Goal: Task Accomplishment & Management: Manage account settings

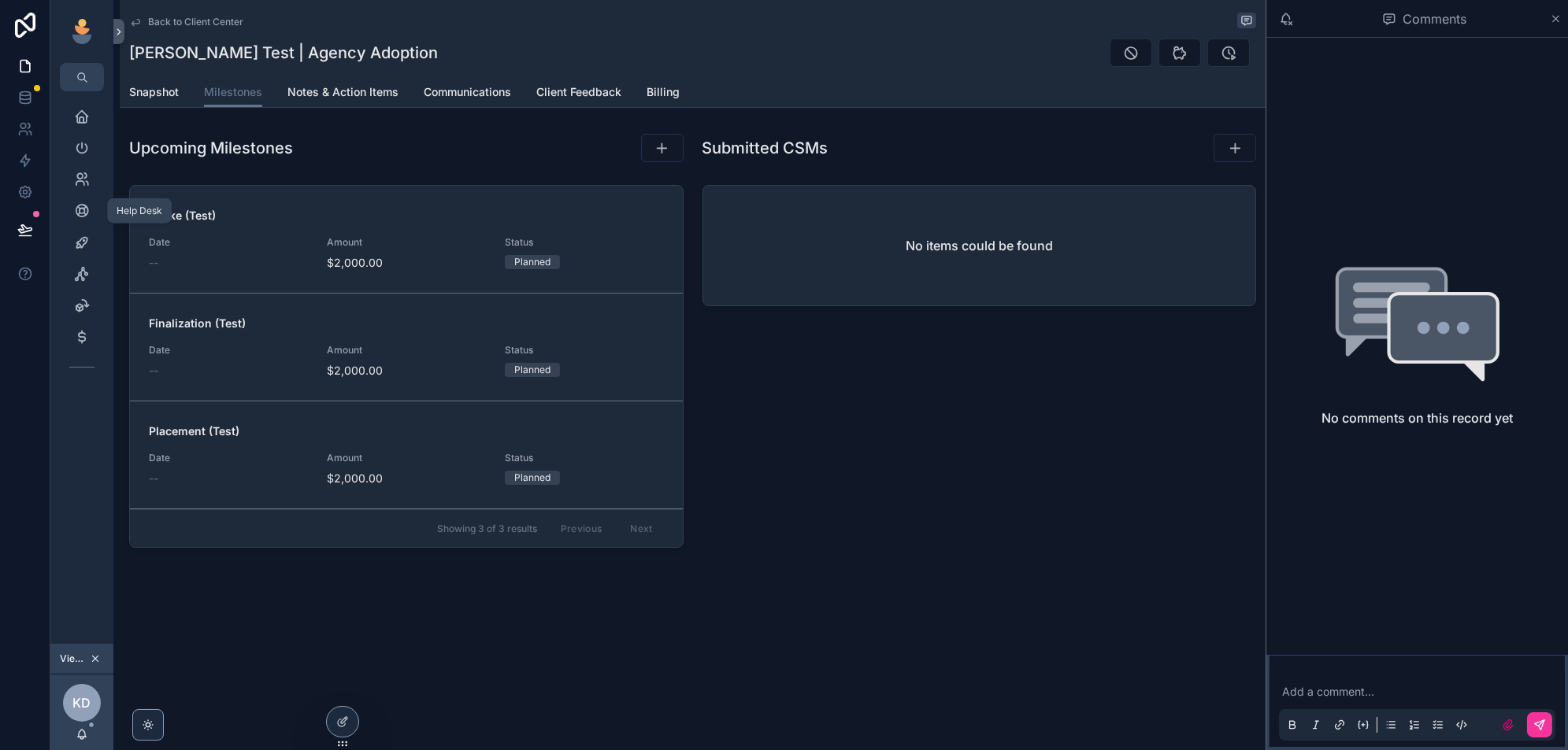
click at [83, 211] on icon "scrollable content" at bounding box center [82, 211] width 16 height 16
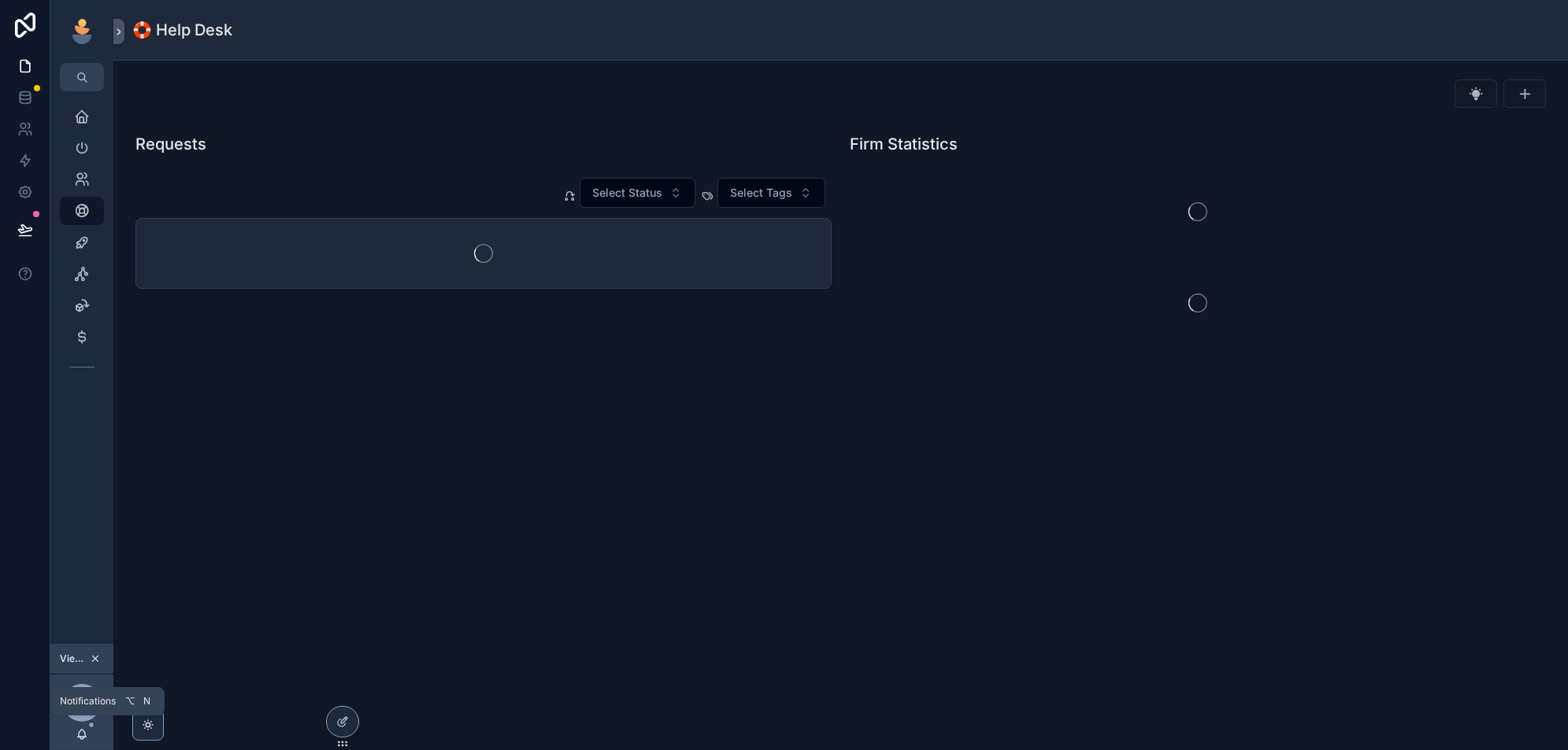
click at [95, 660] on icon "scrollable content" at bounding box center [95, 658] width 11 height 11
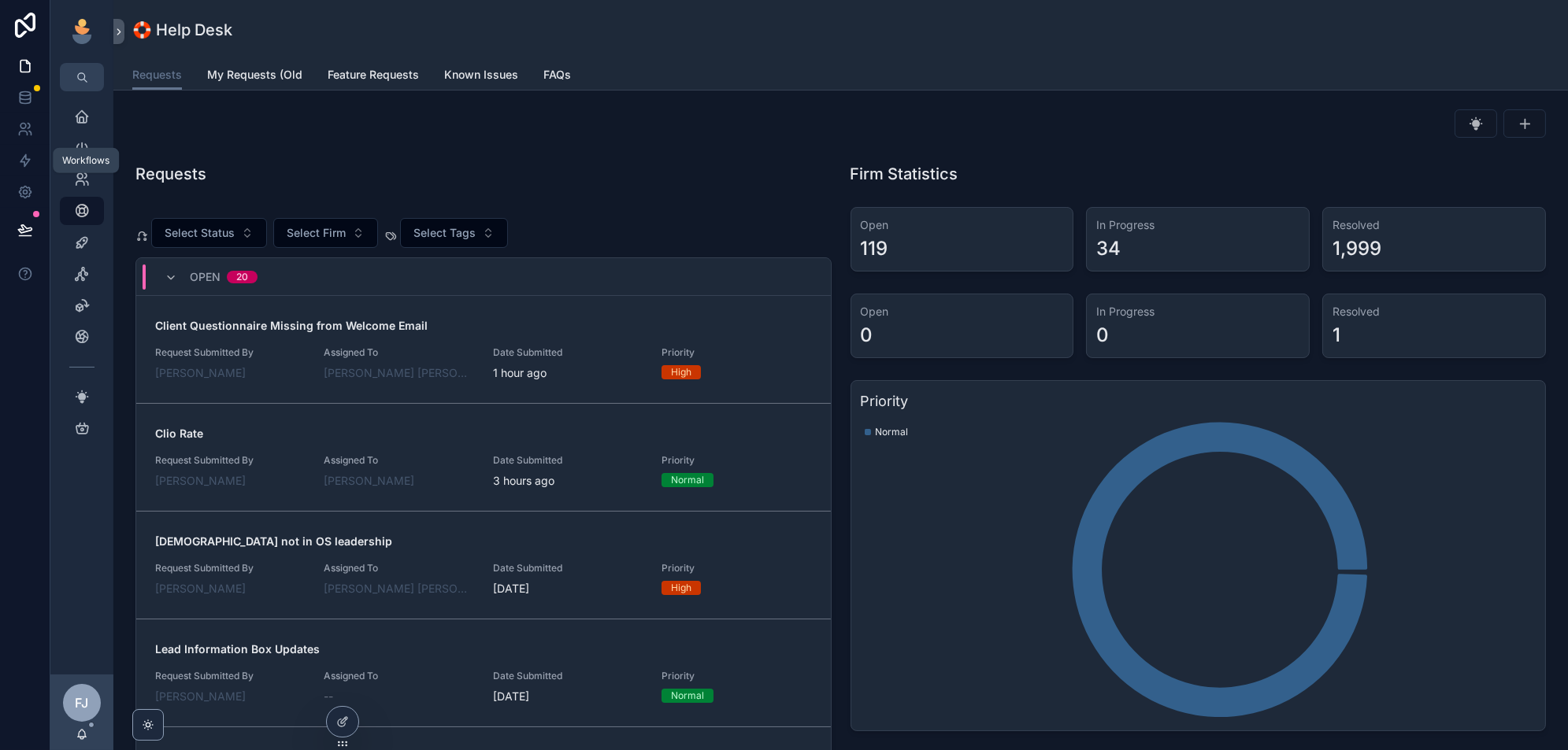
click at [21, 151] on link at bounding box center [25, 161] width 50 height 32
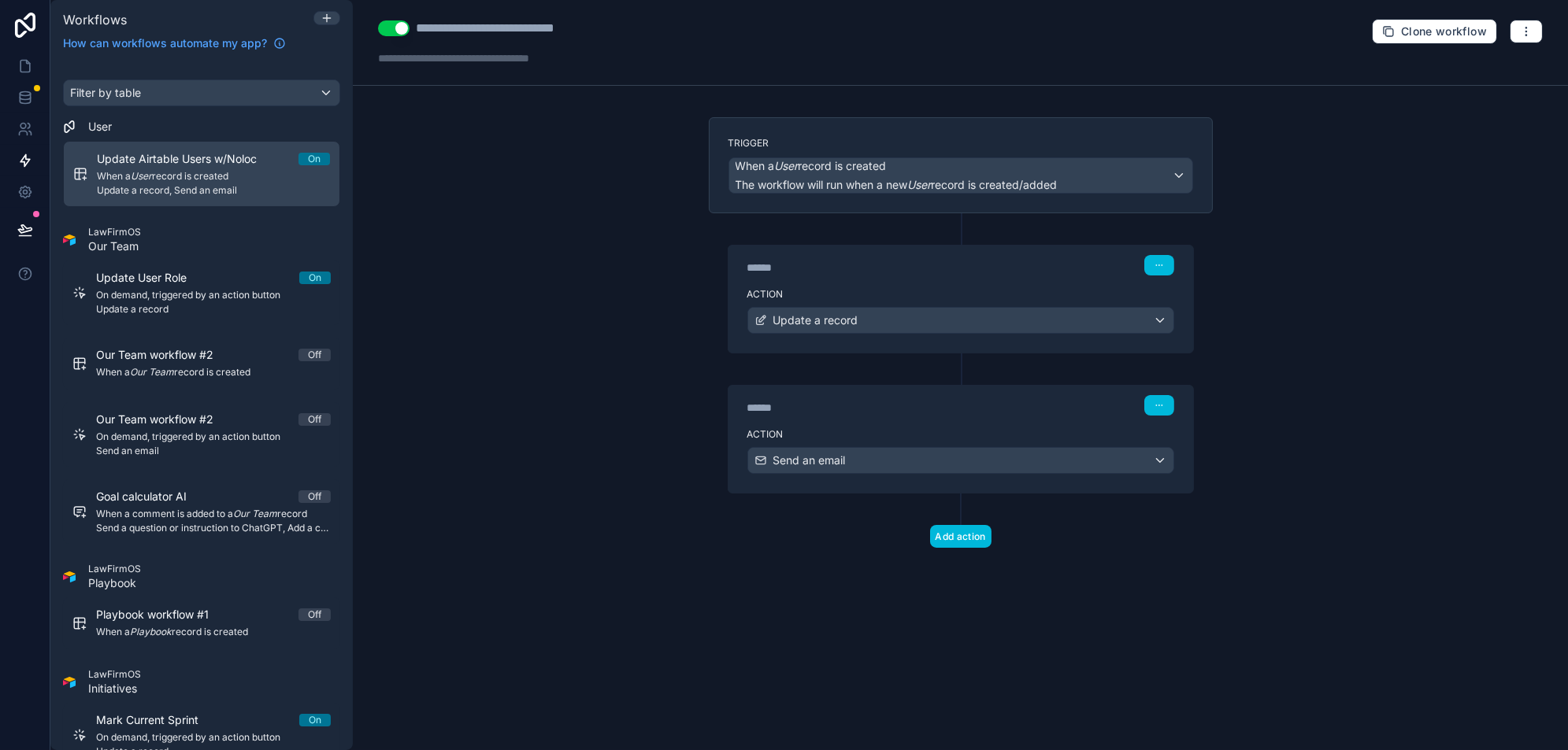
scroll to position [1458, 0]
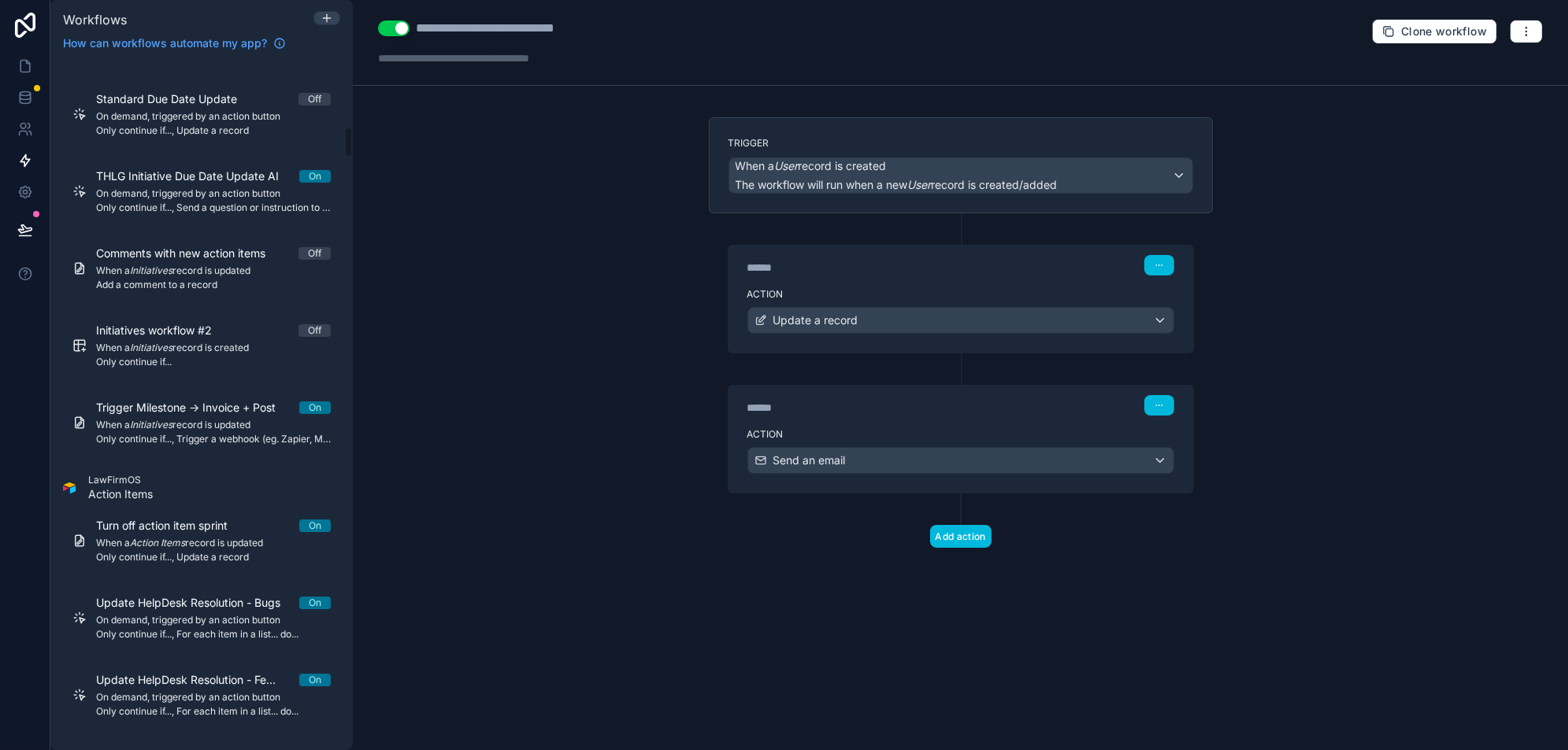
click at [164, 433] on span "Only continue if..., Trigger a webhook (eg. Zapier, Make)" at bounding box center [212, 439] width 234 height 13
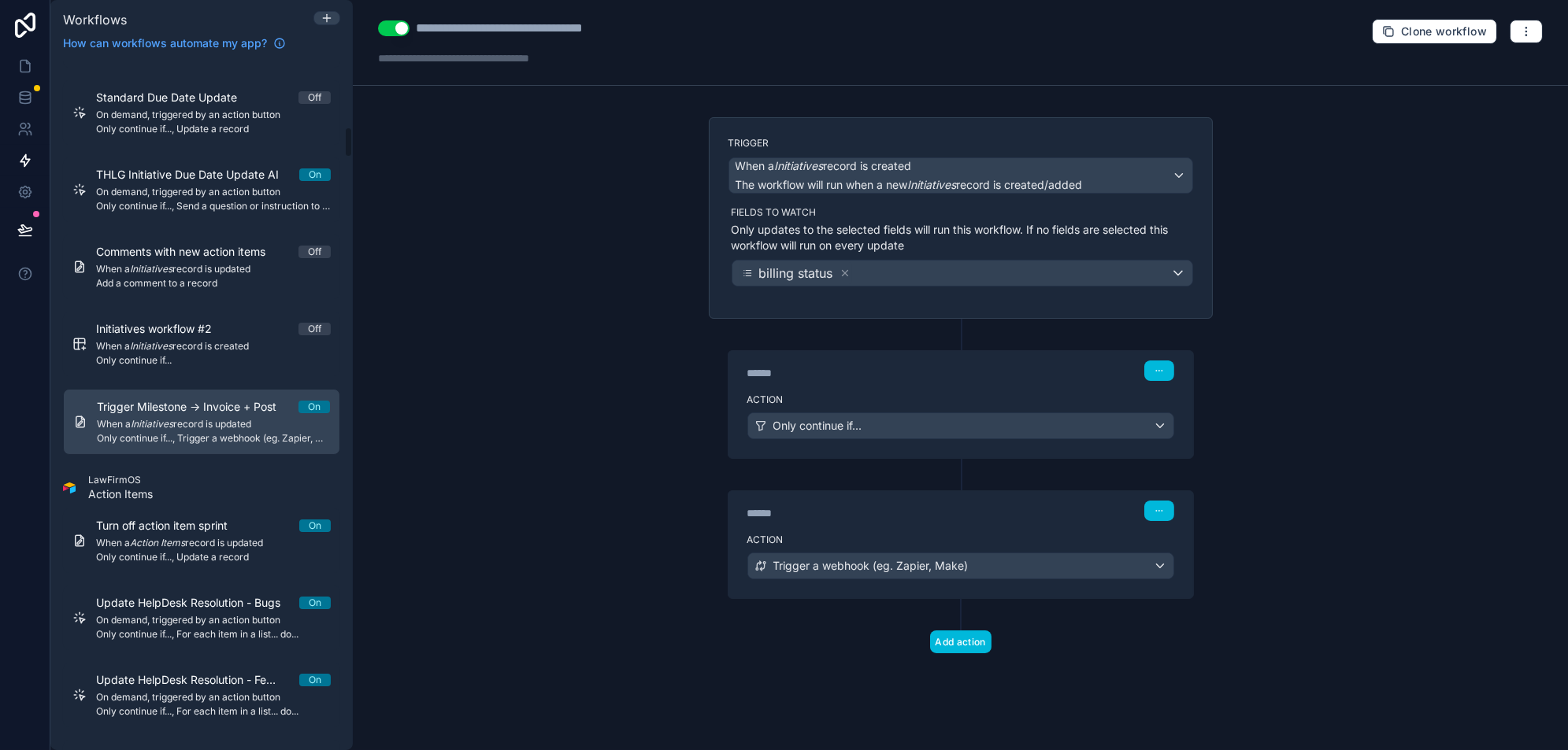
scroll to position [1457, 0]
click at [1526, 36] on icon "button" at bounding box center [1526, 31] width 13 height 13
click at [1486, 59] on button "Test workflow" at bounding box center [1472, 67] width 114 height 25
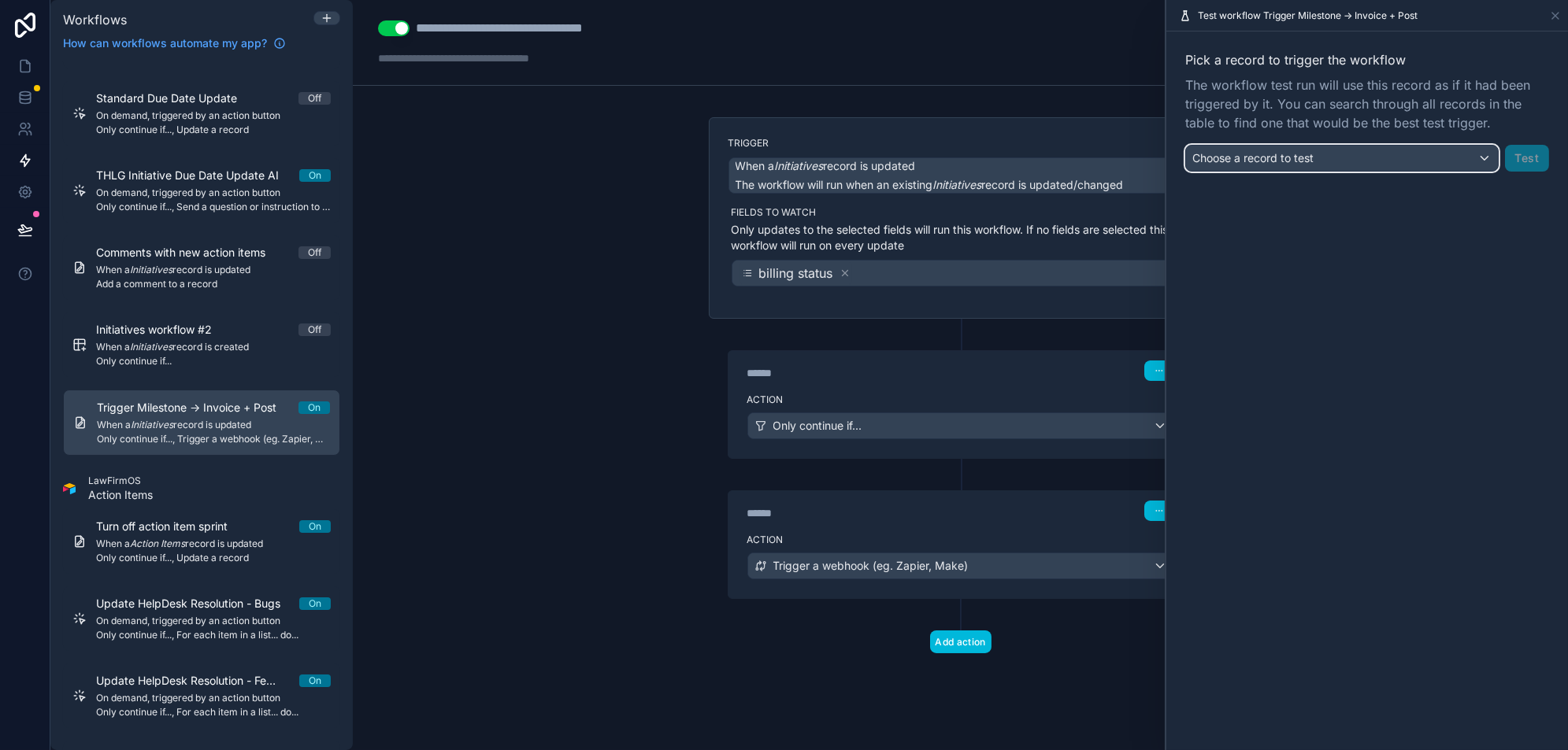
click at [1340, 163] on div "Choose a record to test" at bounding box center [1342, 158] width 312 height 25
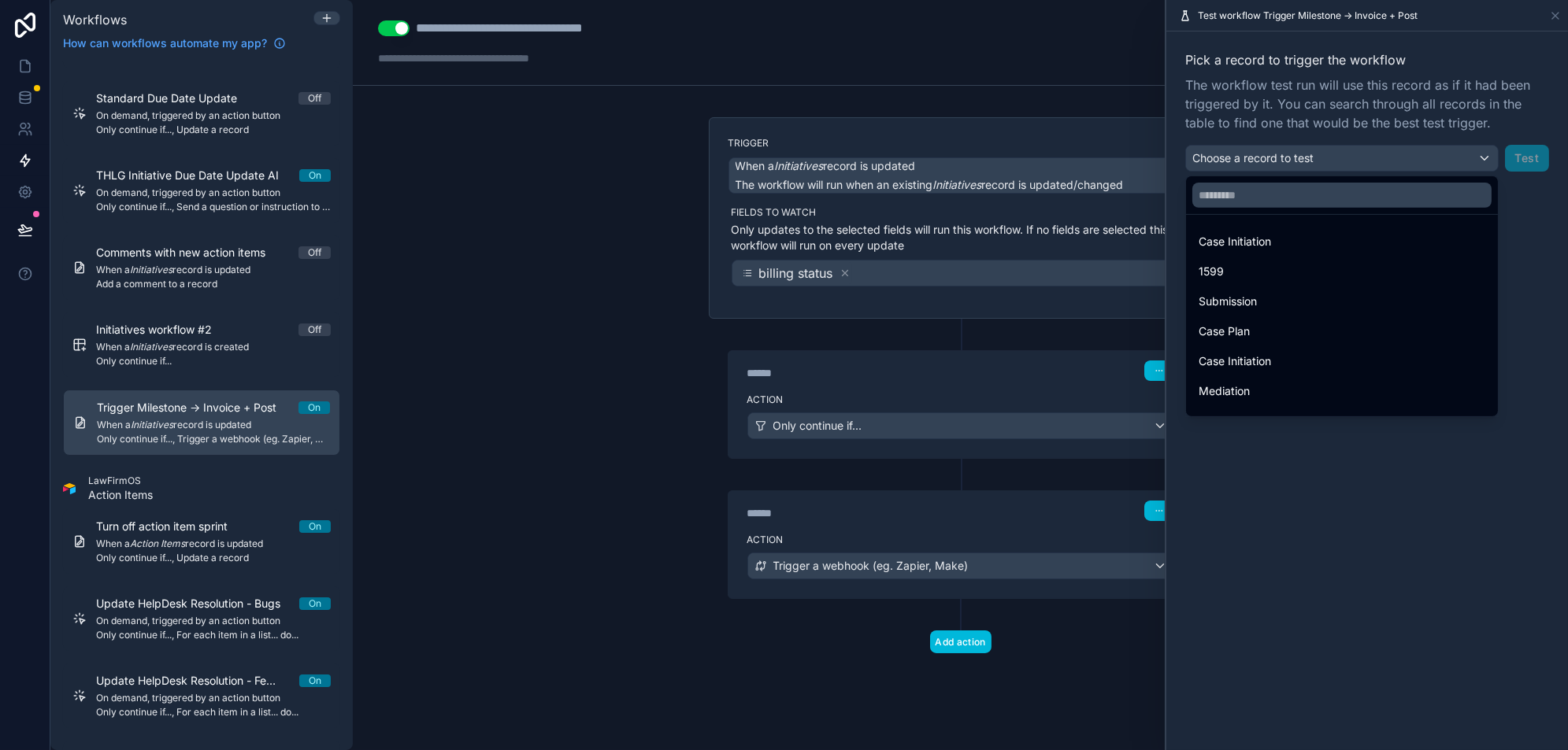
click at [1311, 179] on div at bounding box center [1342, 195] width 312 height 38
click at [1300, 199] on input "text" at bounding box center [1342, 194] width 299 height 25
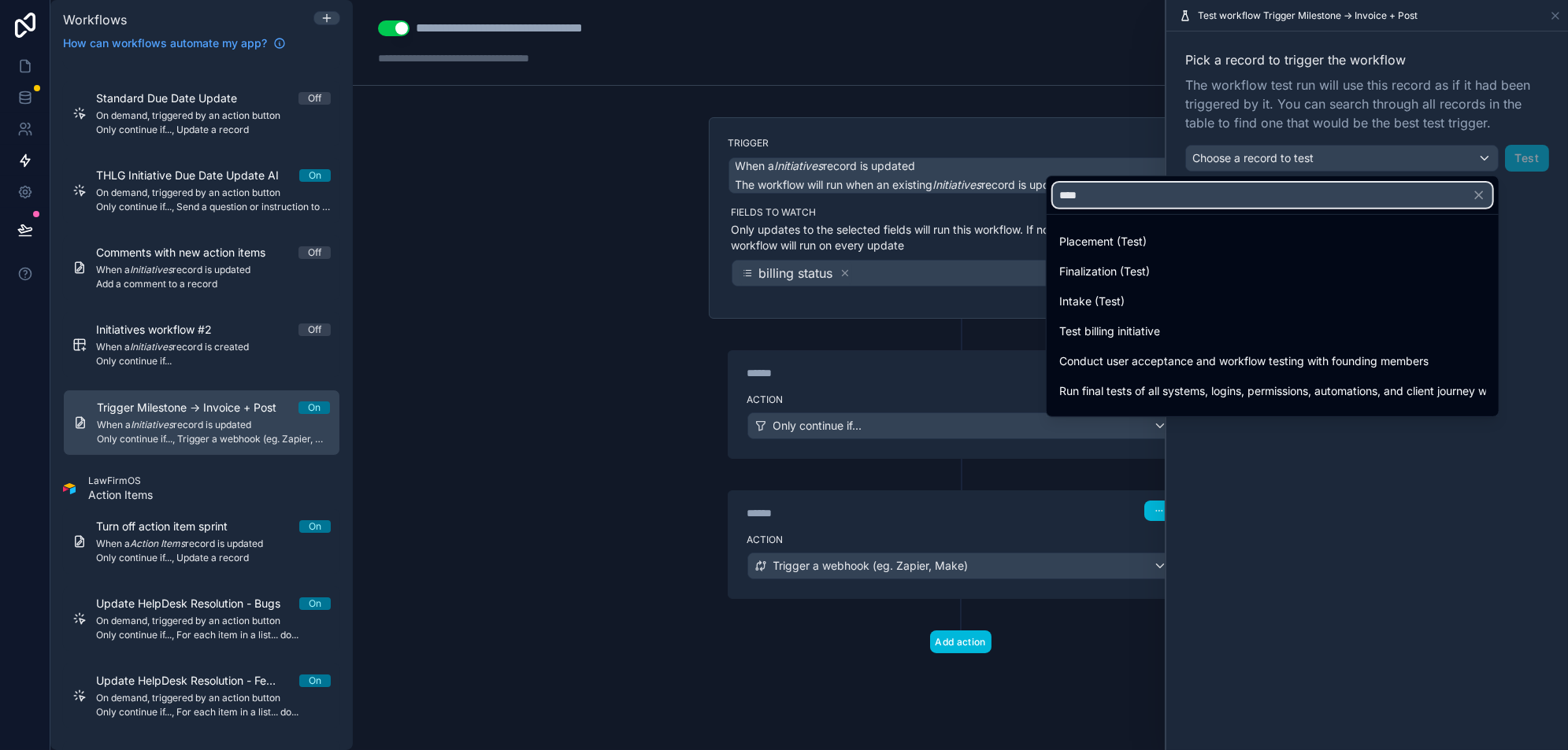
type input "****"
click at [1265, 297] on div "Intake (Test)" at bounding box center [1273, 301] width 427 height 19
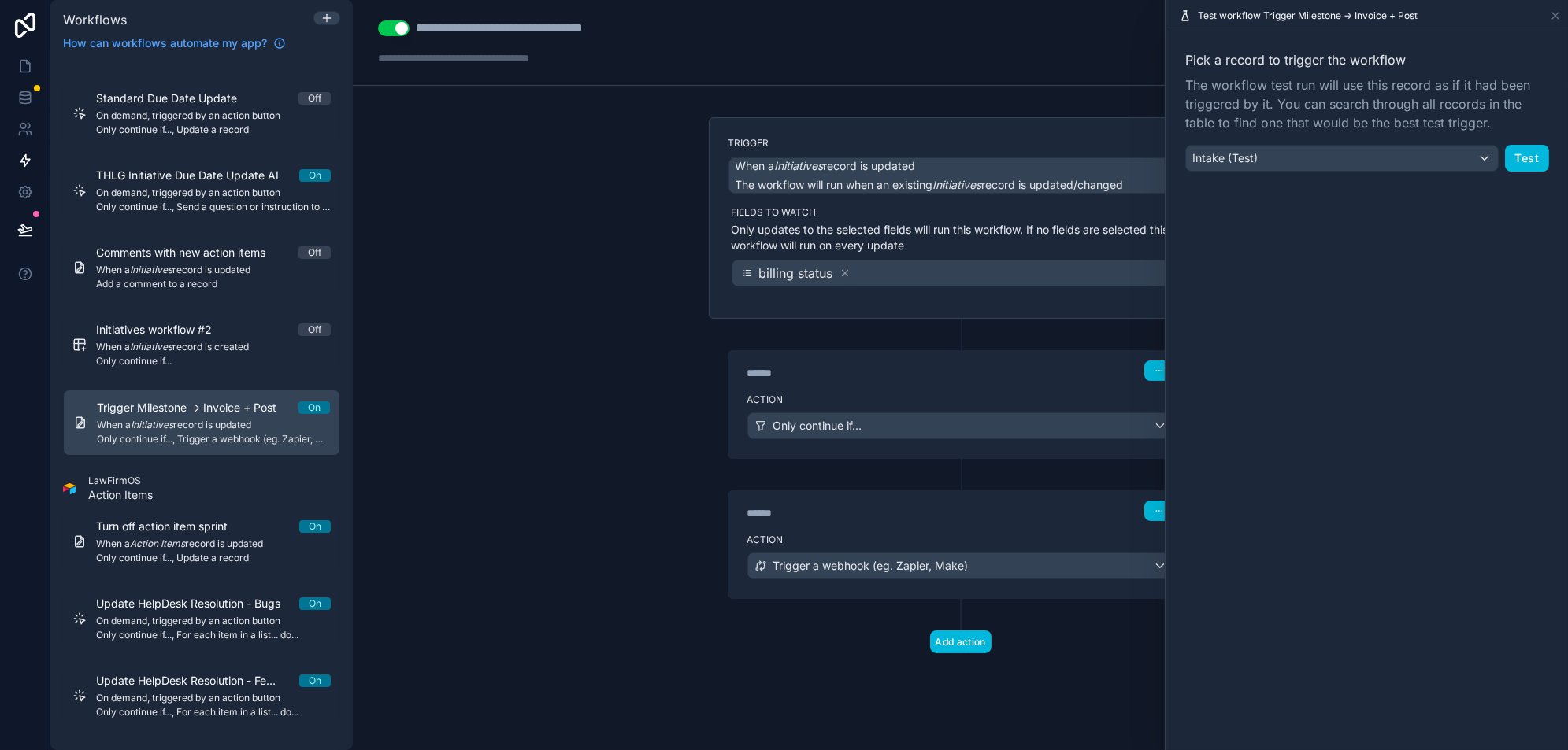
click at [1529, 149] on button "Test" at bounding box center [1527, 158] width 44 height 27
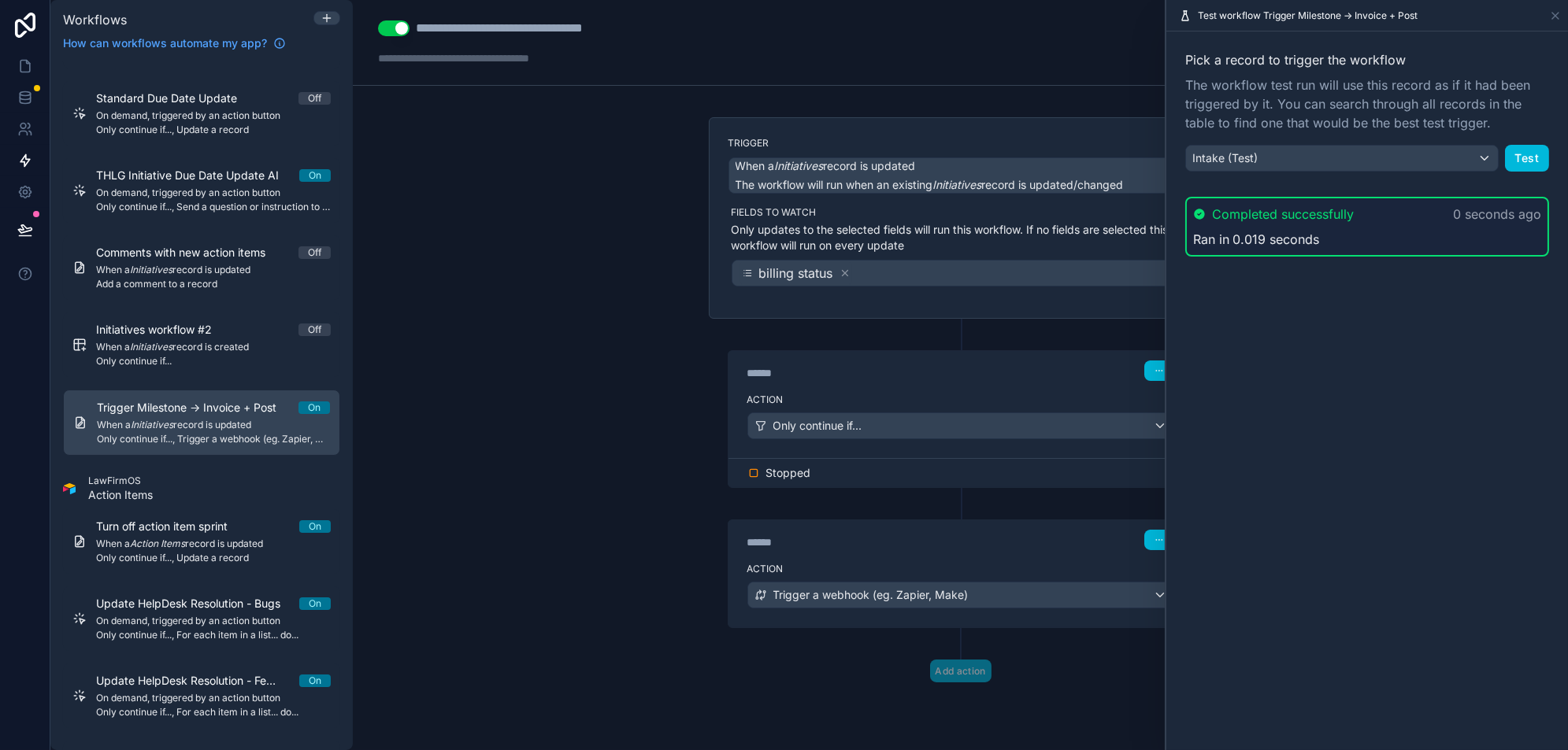
click at [1529, 155] on button "Test" at bounding box center [1527, 158] width 44 height 27
click at [1553, 19] on icon at bounding box center [1555, 15] width 13 height 13
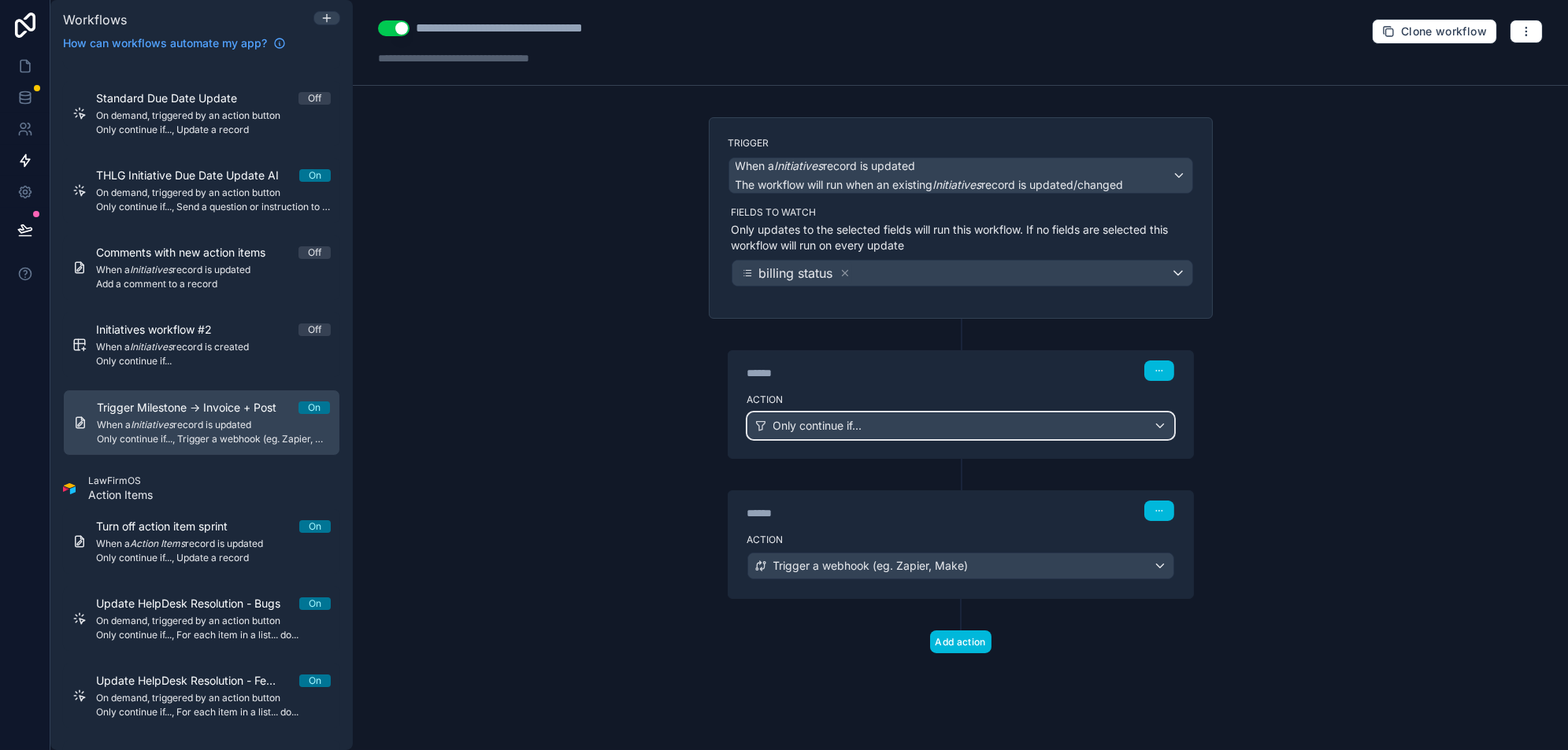
click at [882, 418] on div "Only continue if..." at bounding box center [961, 426] width 425 height 25
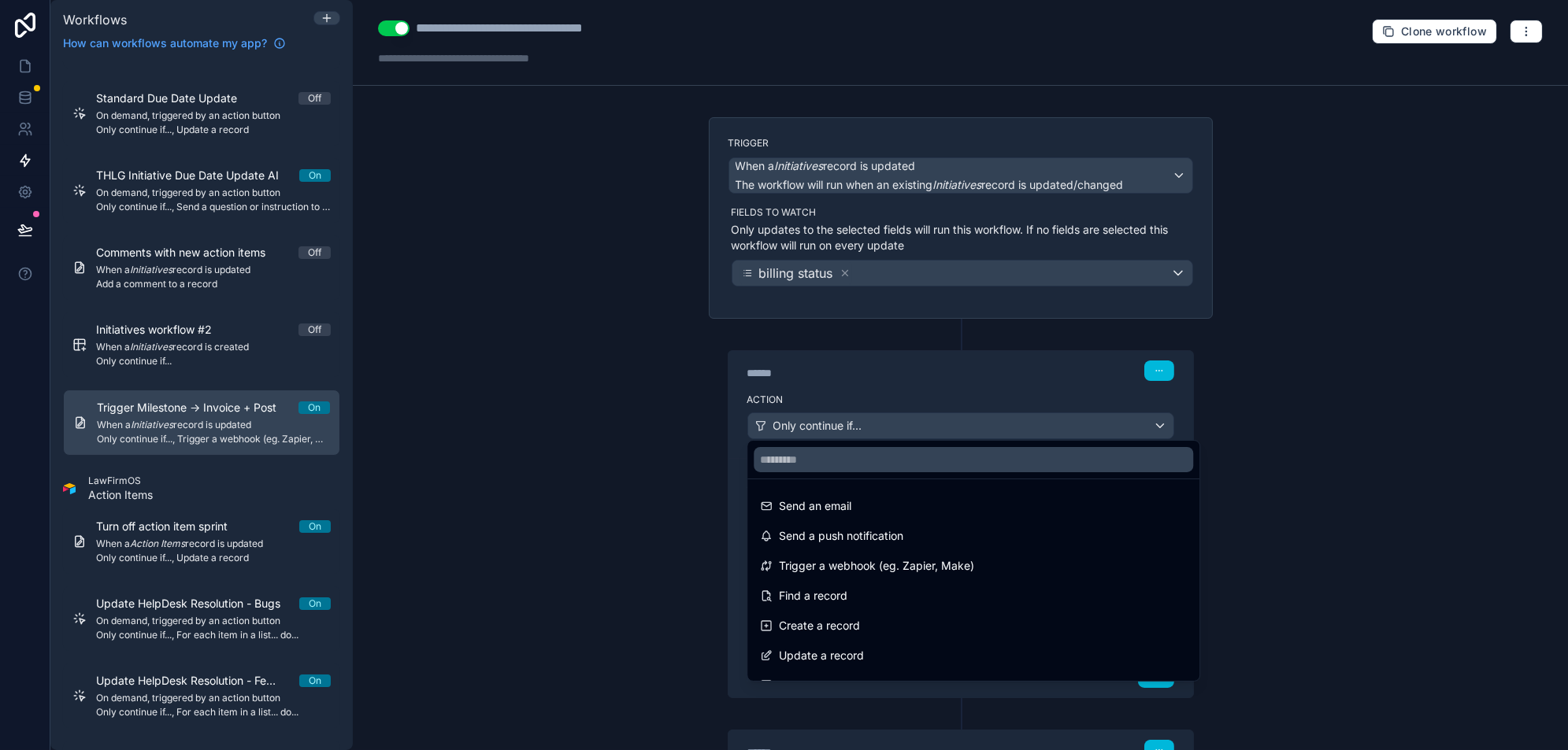
click at [882, 418] on div at bounding box center [784, 375] width 1568 height 750
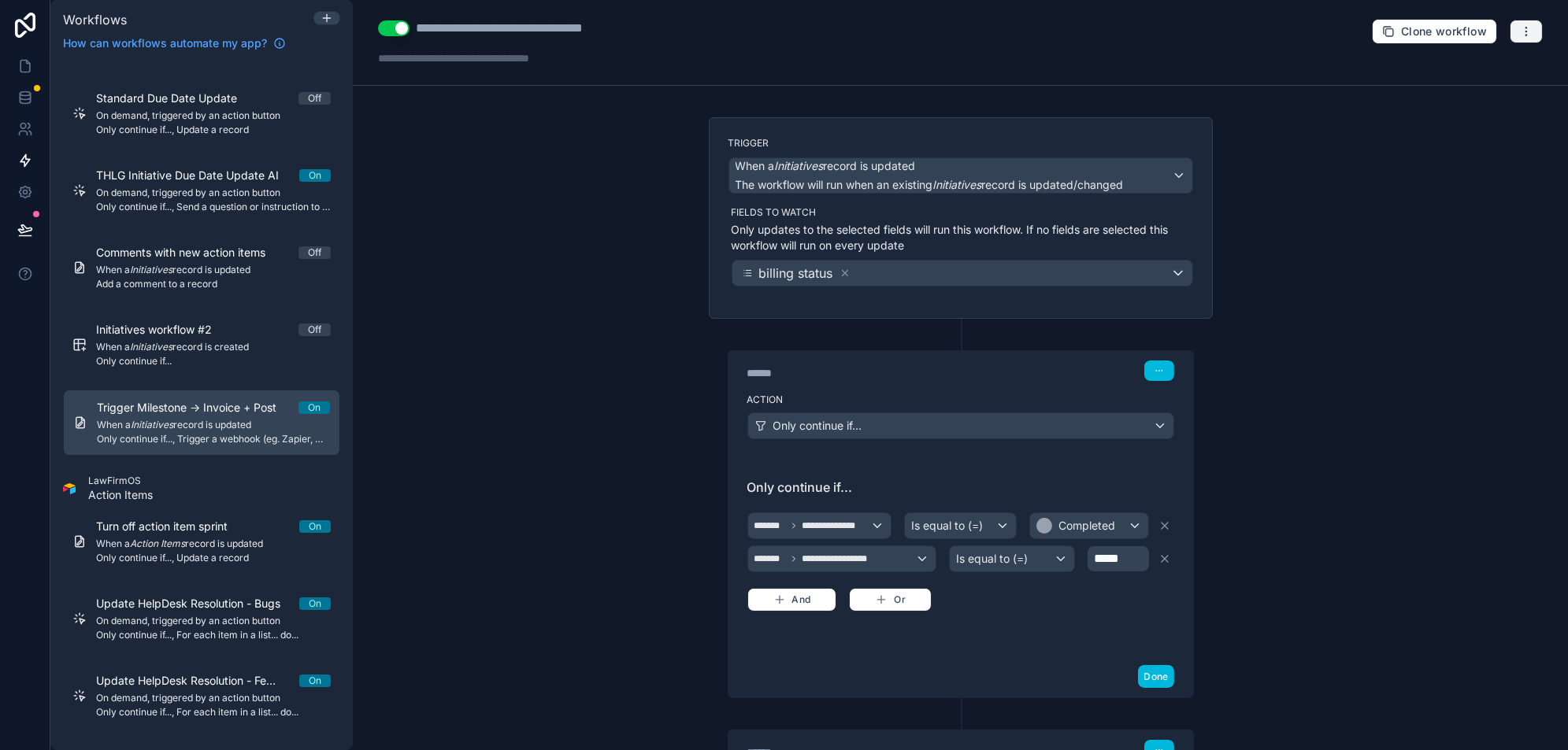
click at [1533, 28] on button "button" at bounding box center [1526, 32] width 33 height 24
click at [1471, 69] on span "Test workflow" at bounding box center [1484, 68] width 76 height 13
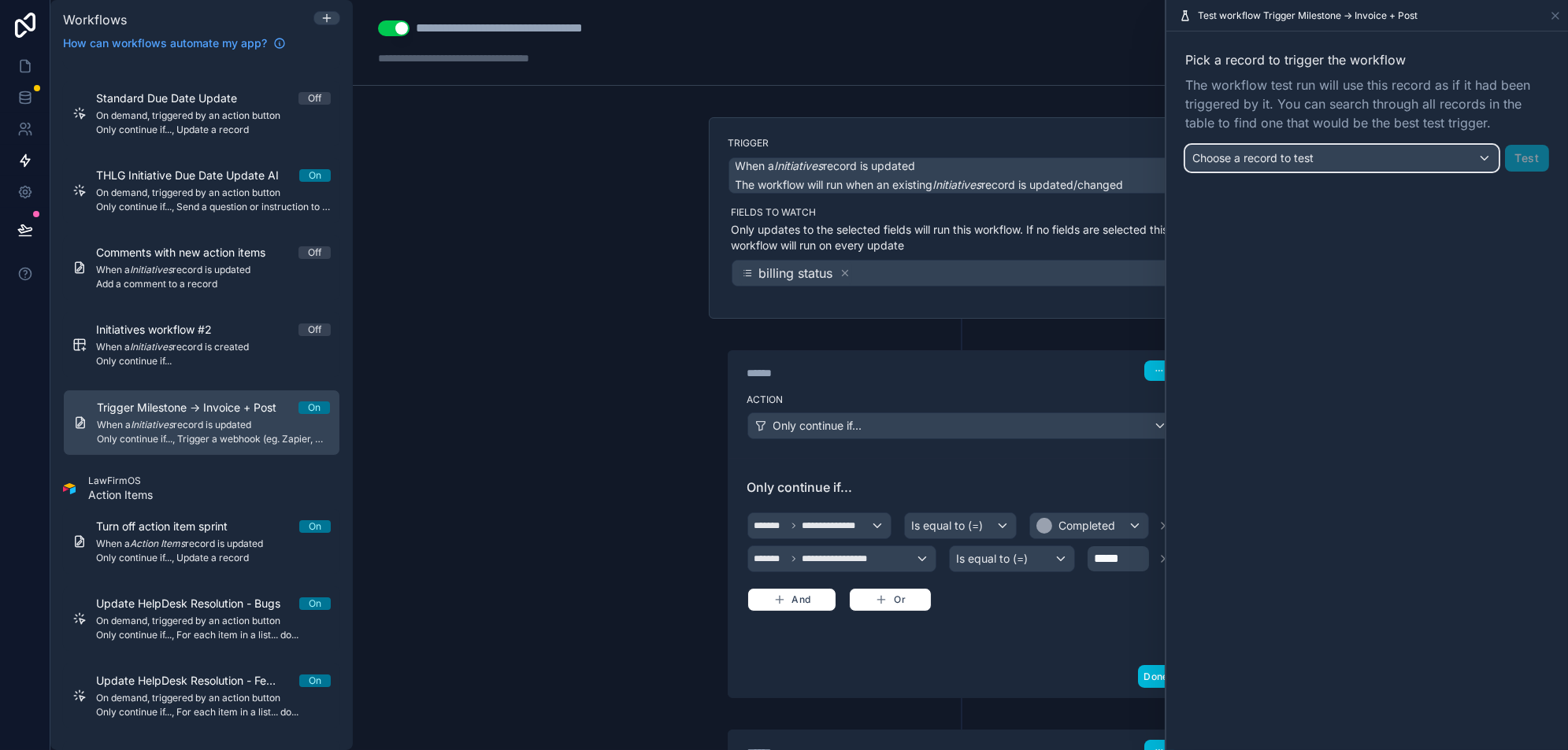
click at [1267, 157] on span "Choose a record to test" at bounding box center [1253, 158] width 122 height 13
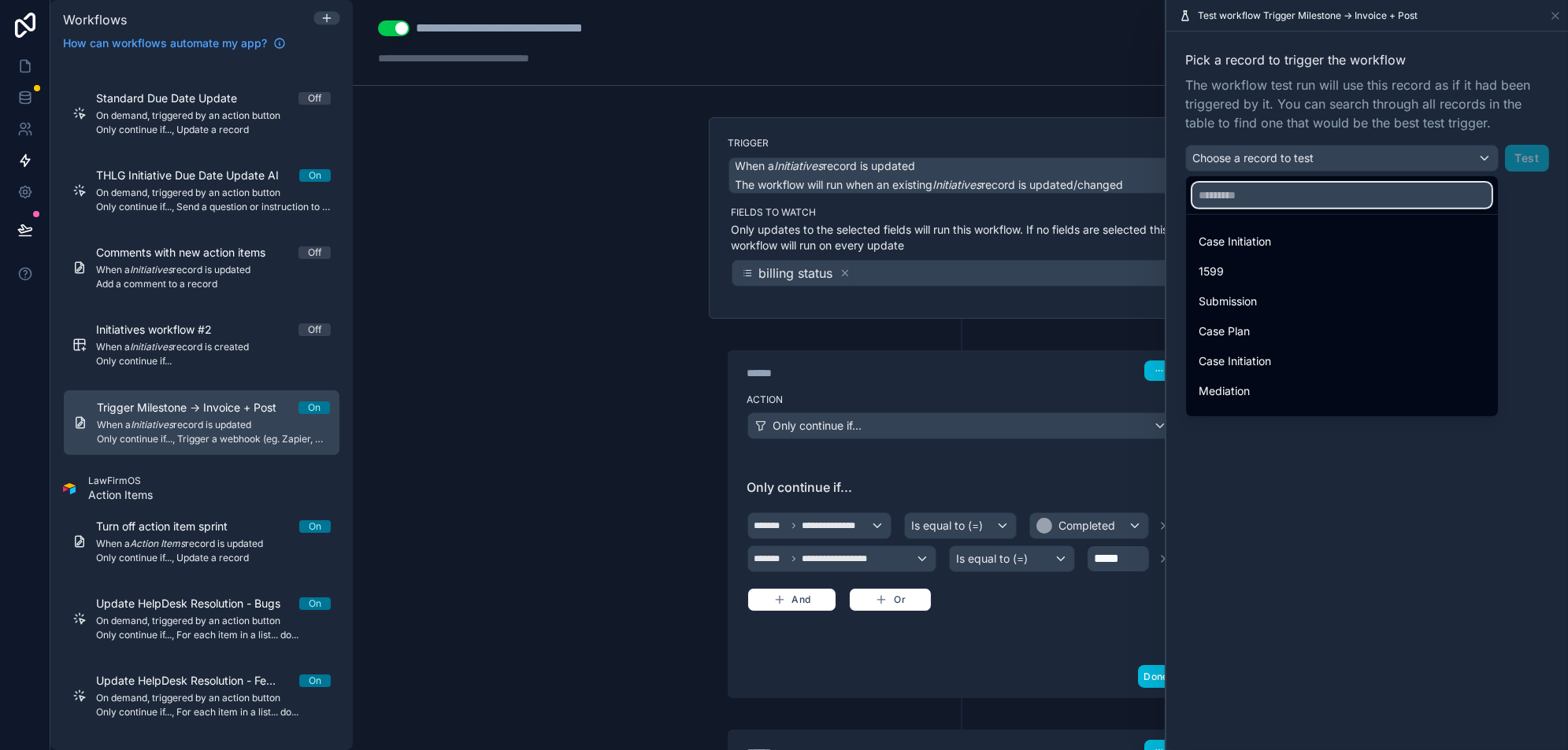
click at [1275, 190] on input "text" at bounding box center [1342, 194] width 299 height 25
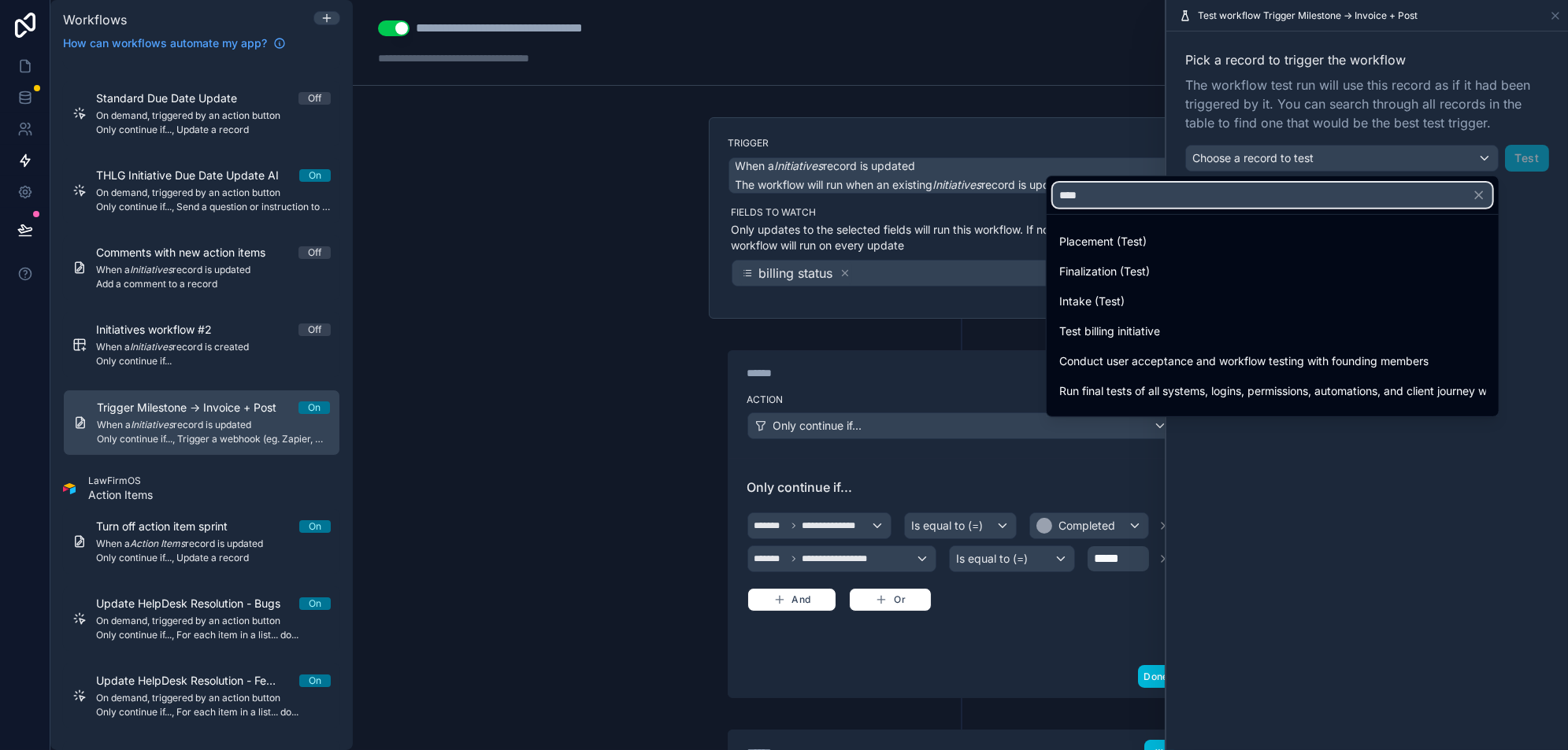
type input "****"
click at [1278, 299] on div "Intake (Test)" at bounding box center [1273, 301] width 427 height 19
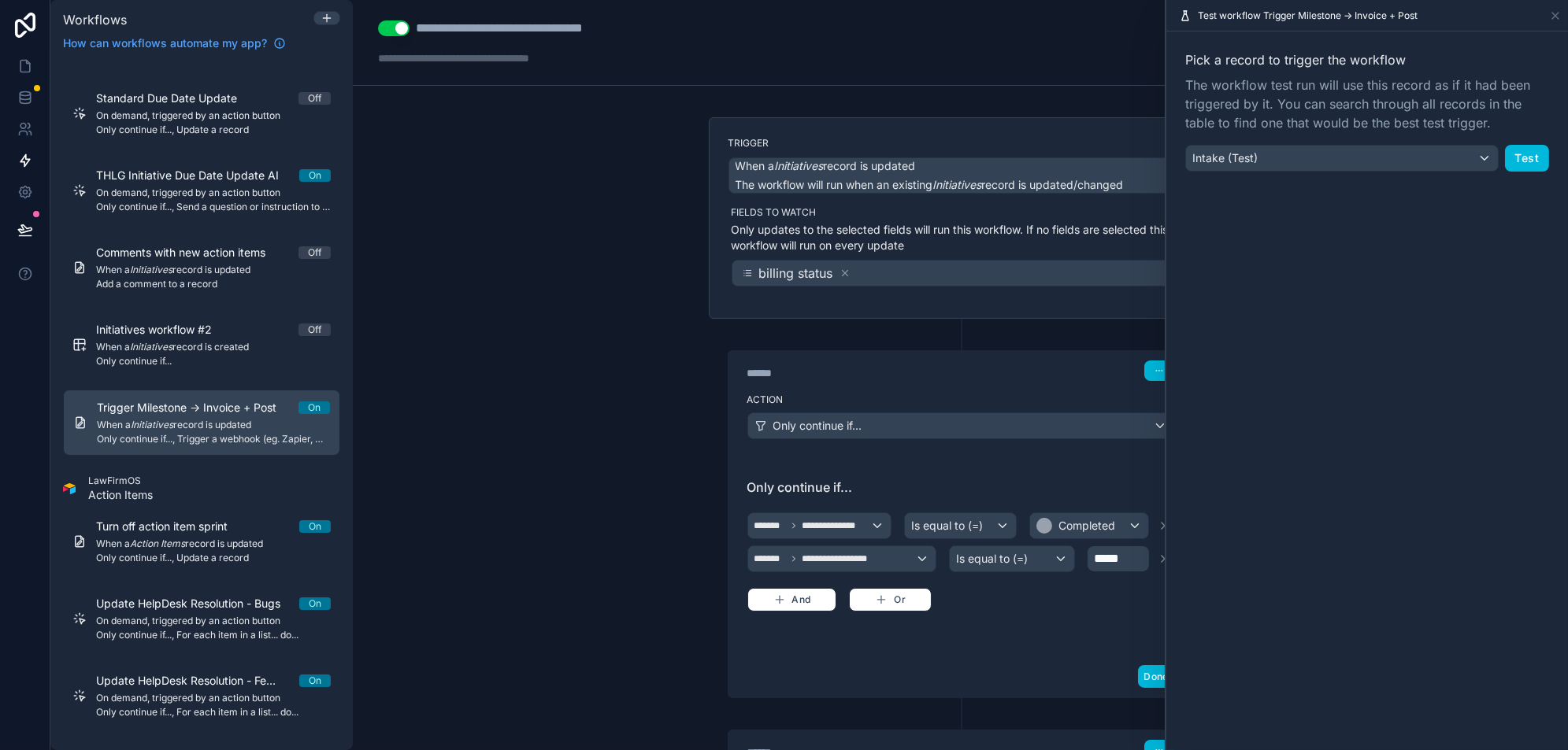
click at [1521, 160] on button "Test" at bounding box center [1527, 158] width 44 height 27
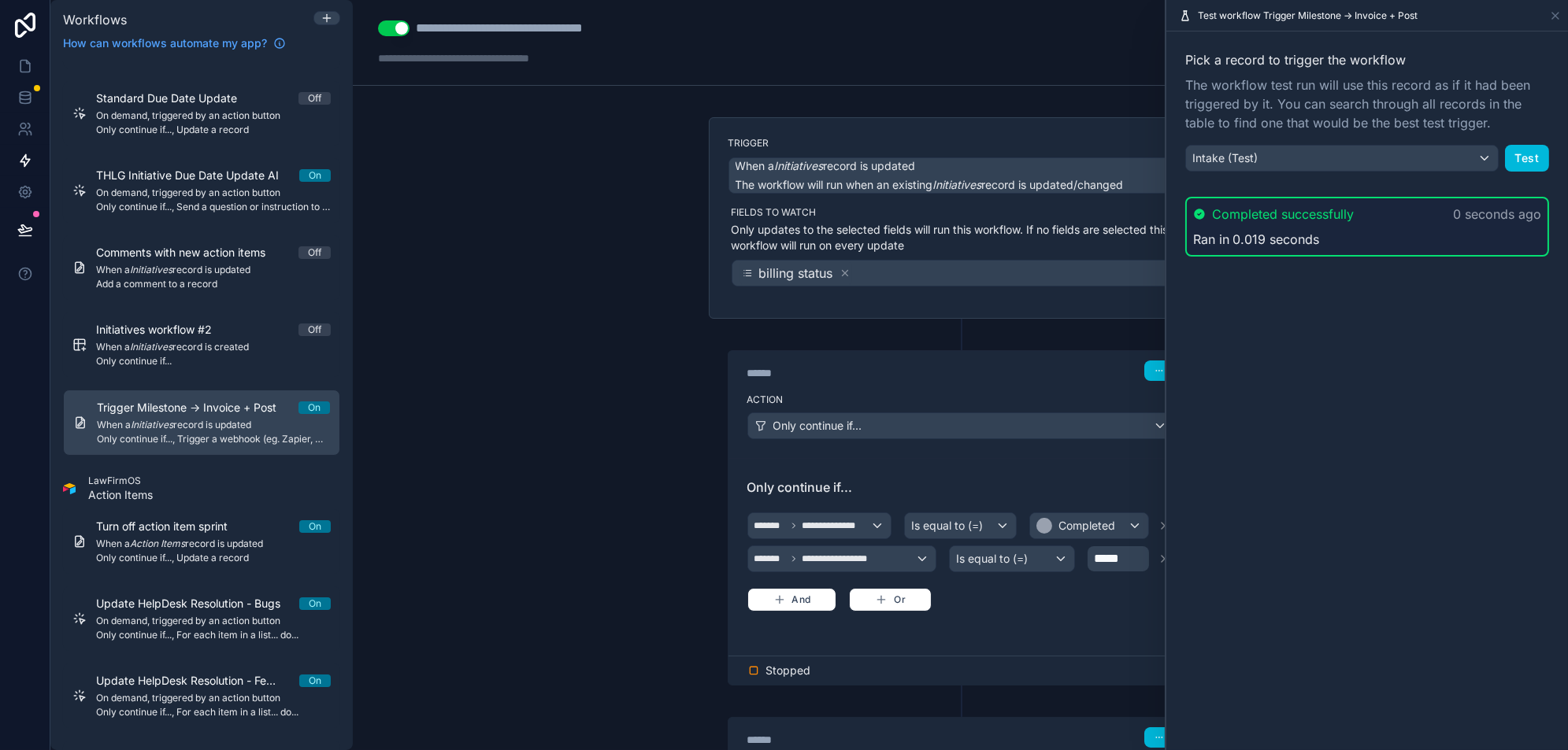
scroll to position [170, 0]
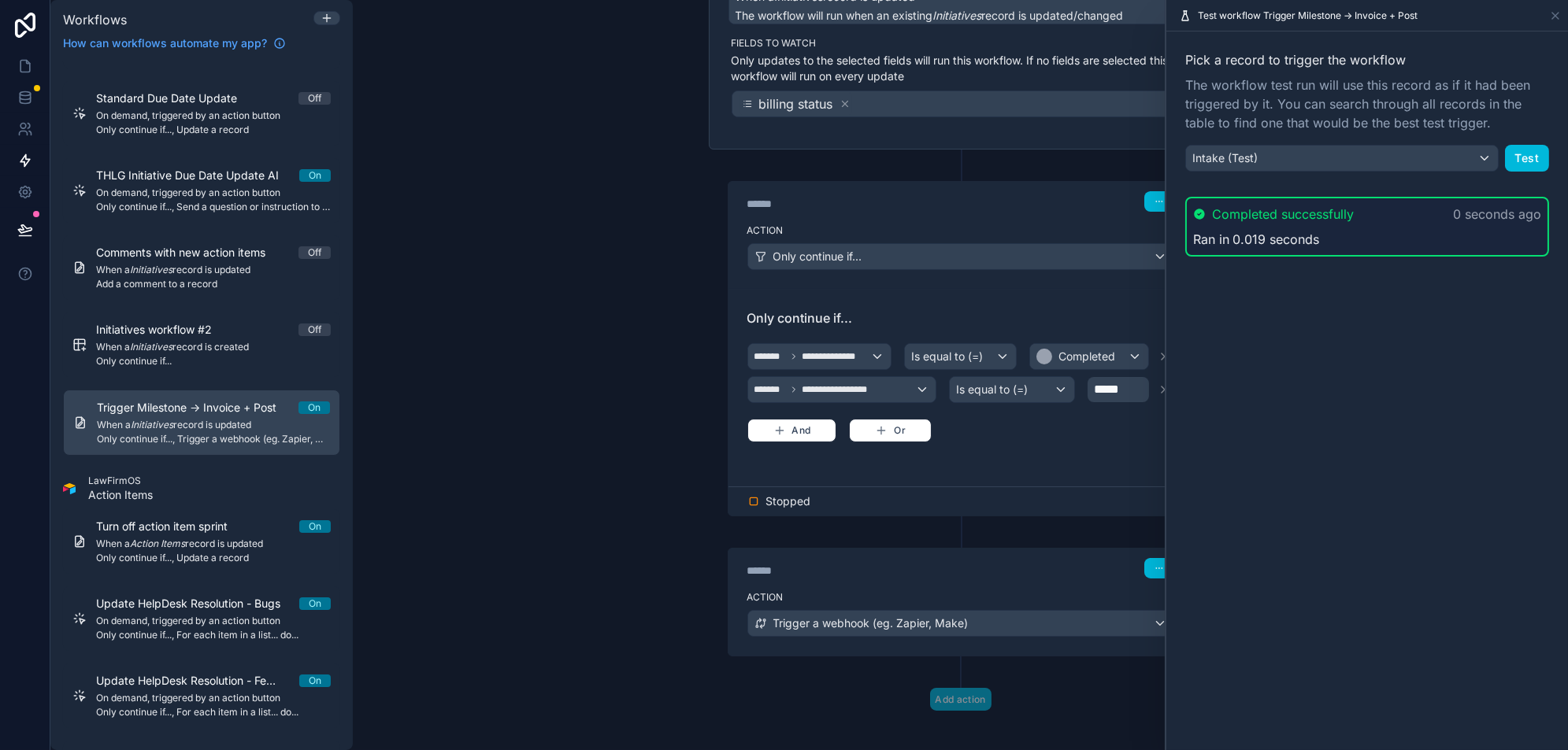
click at [537, 425] on div "**********" at bounding box center [961, 375] width 1215 height 750
click at [1553, 16] on icon at bounding box center [1555, 15] width 13 height 13
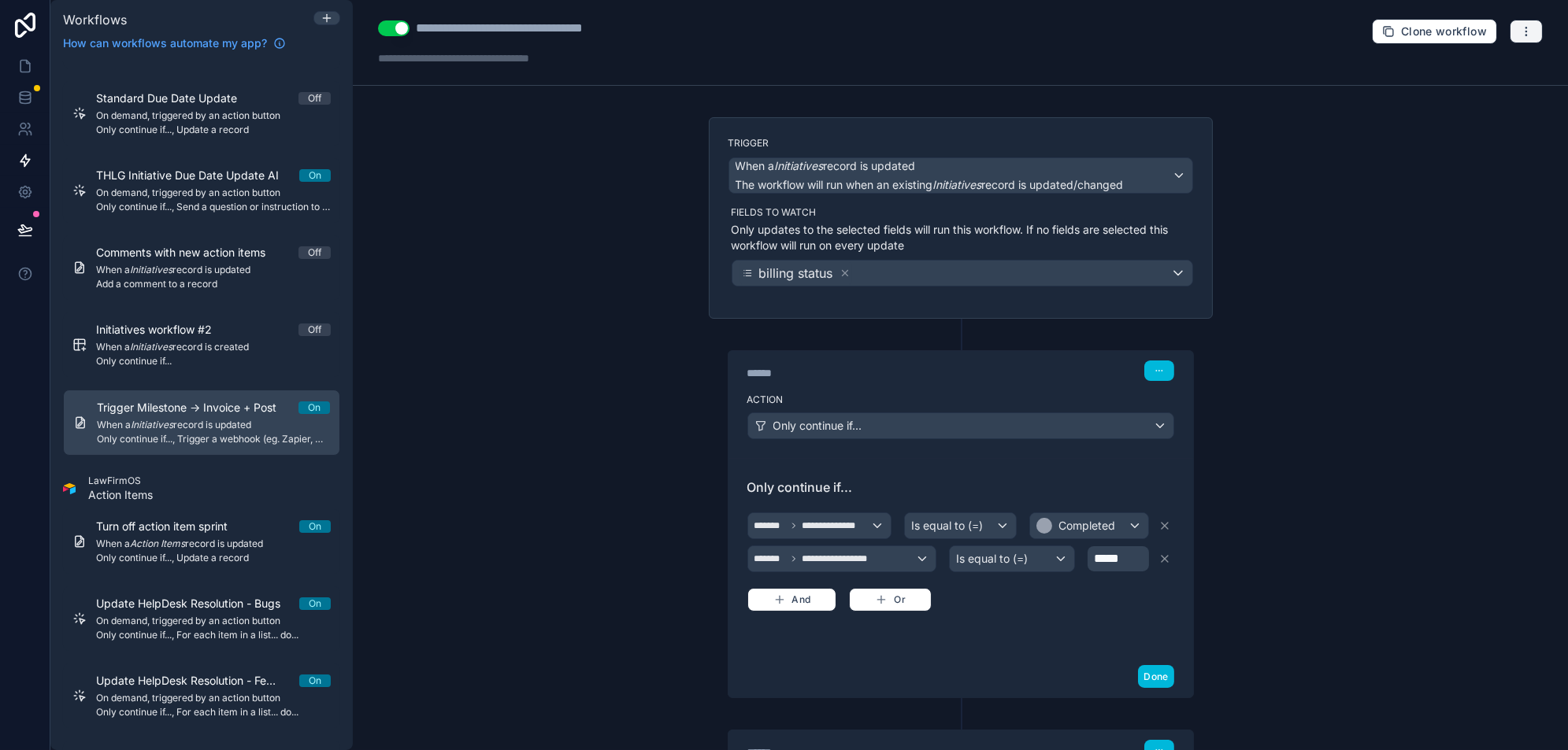
click at [1536, 37] on button "button" at bounding box center [1526, 32] width 33 height 24
click at [1488, 73] on span "Test workflow" at bounding box center [1484, 68] width 76 height 13
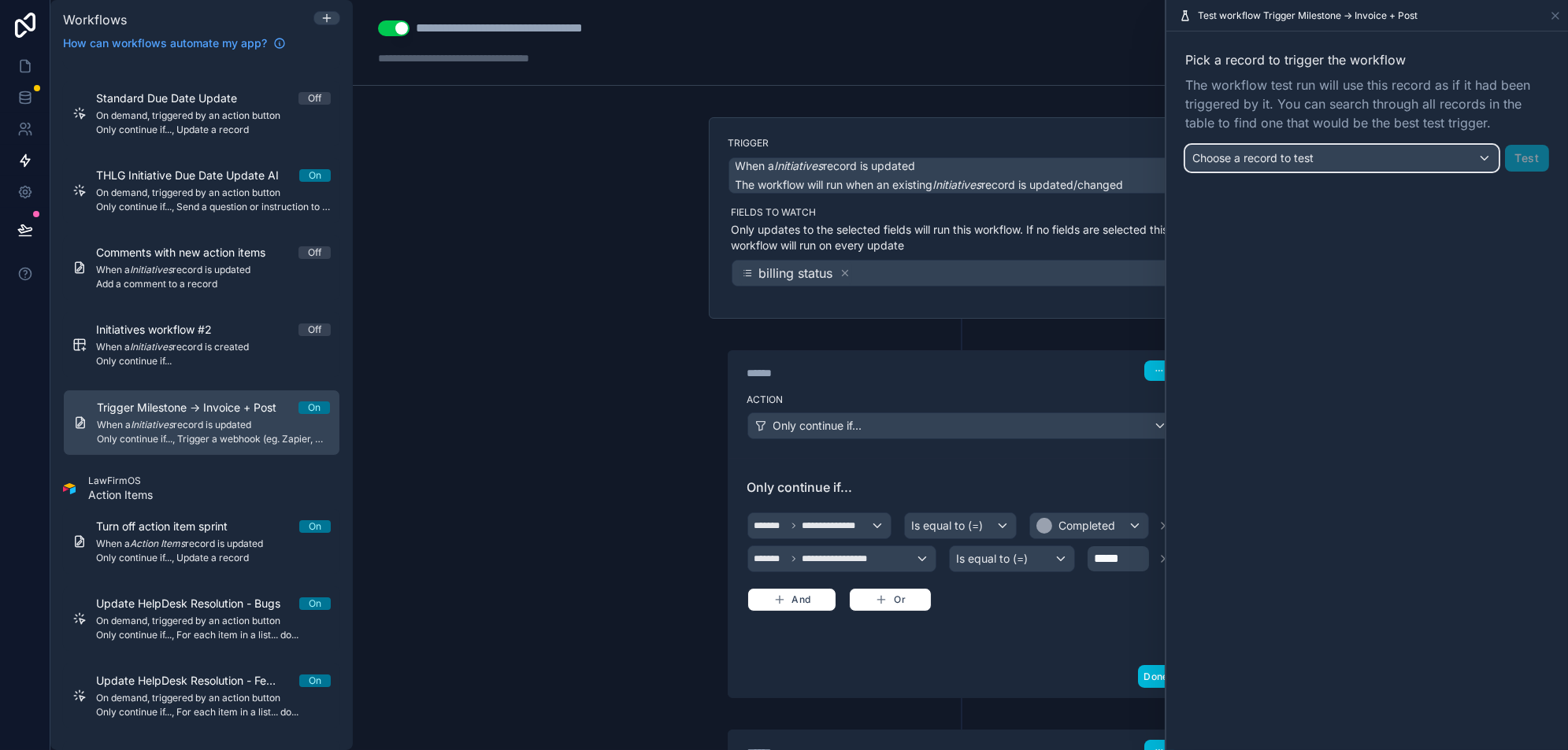
click at [1413, 152] on div "Choose a record to test" at bounding box center [1342, 158] width 312 height 25
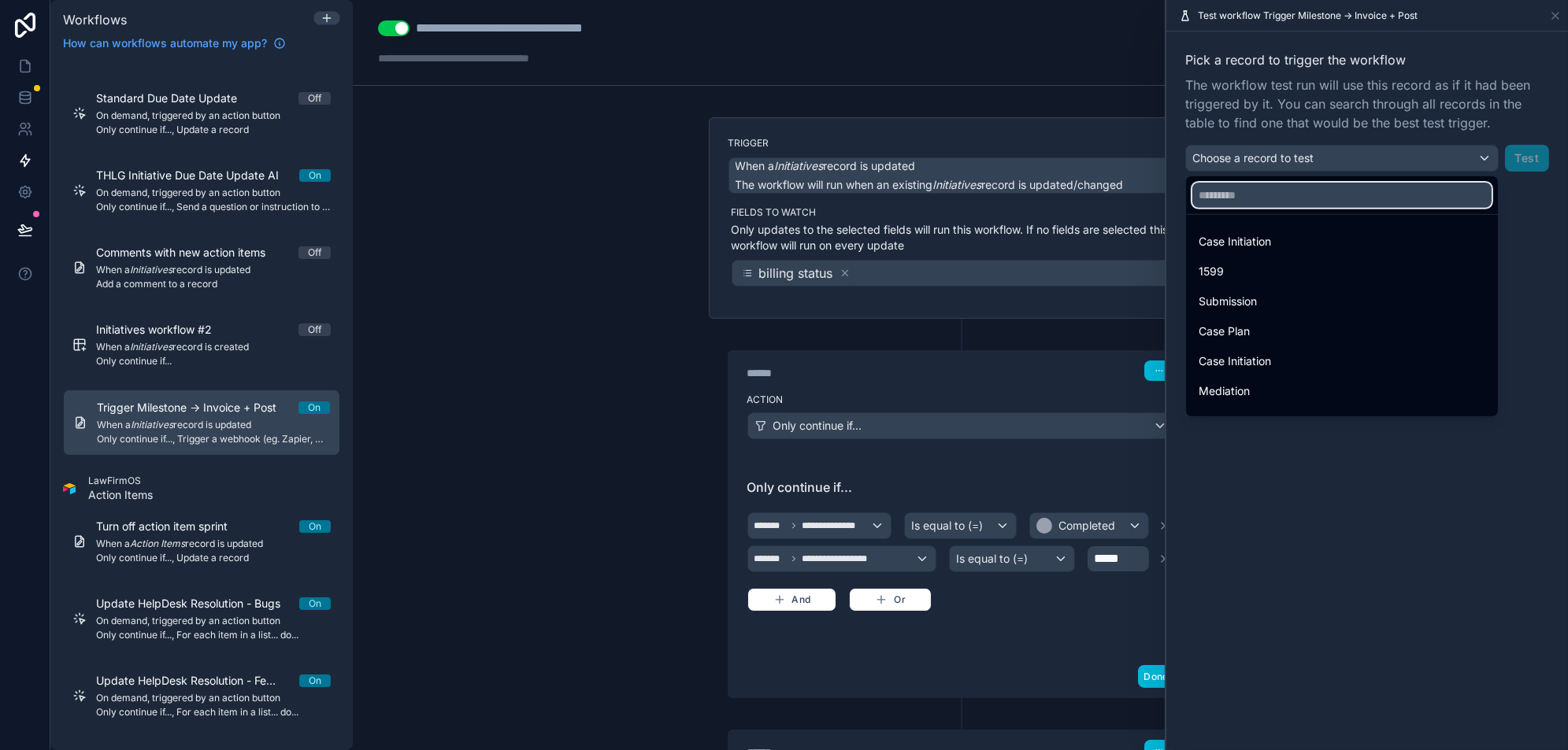
click at [1372, 206] on input "text" at bounding box center [1342, 194] width 299 height 25
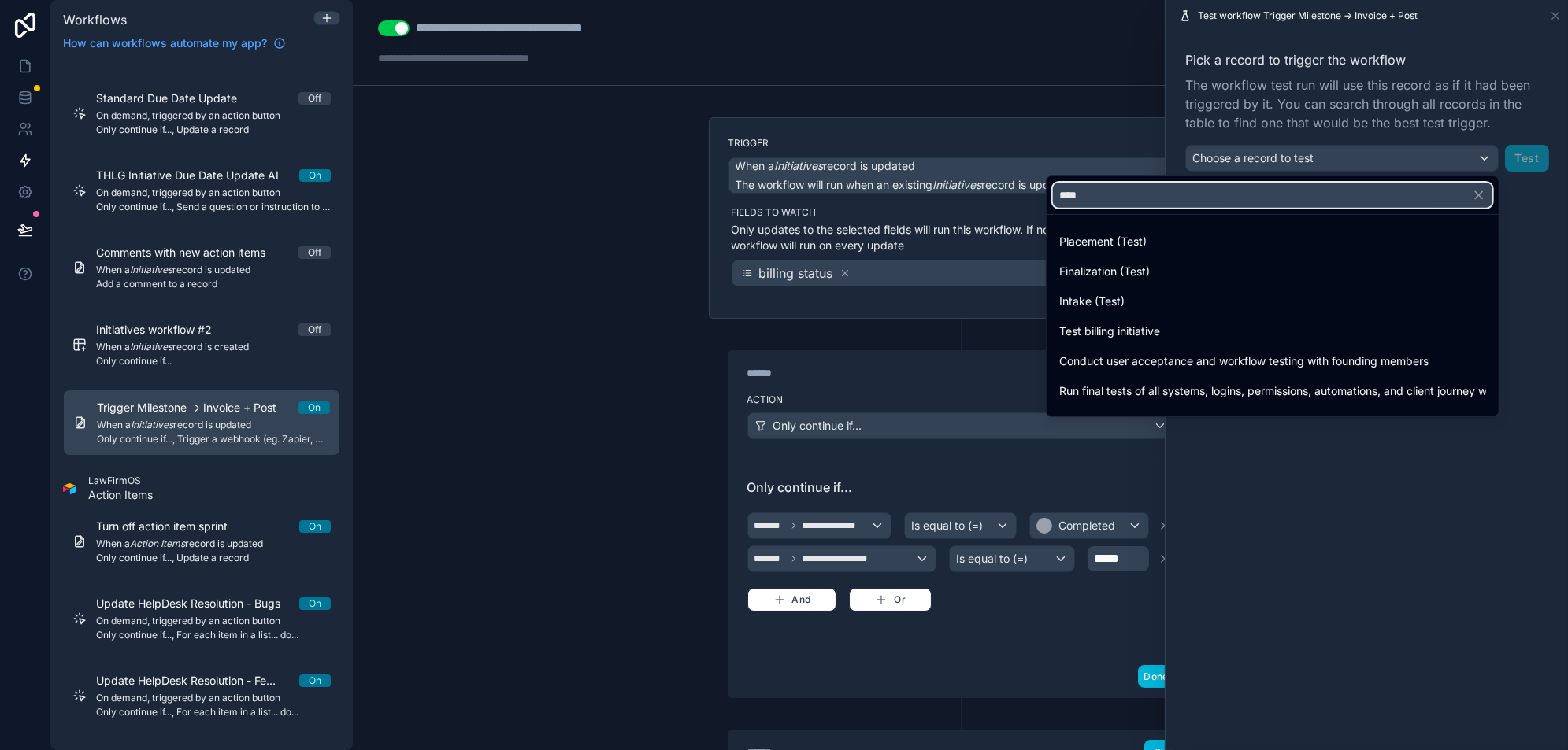
type input "****"
click at [1305, 305] on div "Intake (Test)" at bounding box center [1273, 301] width 427 height 19
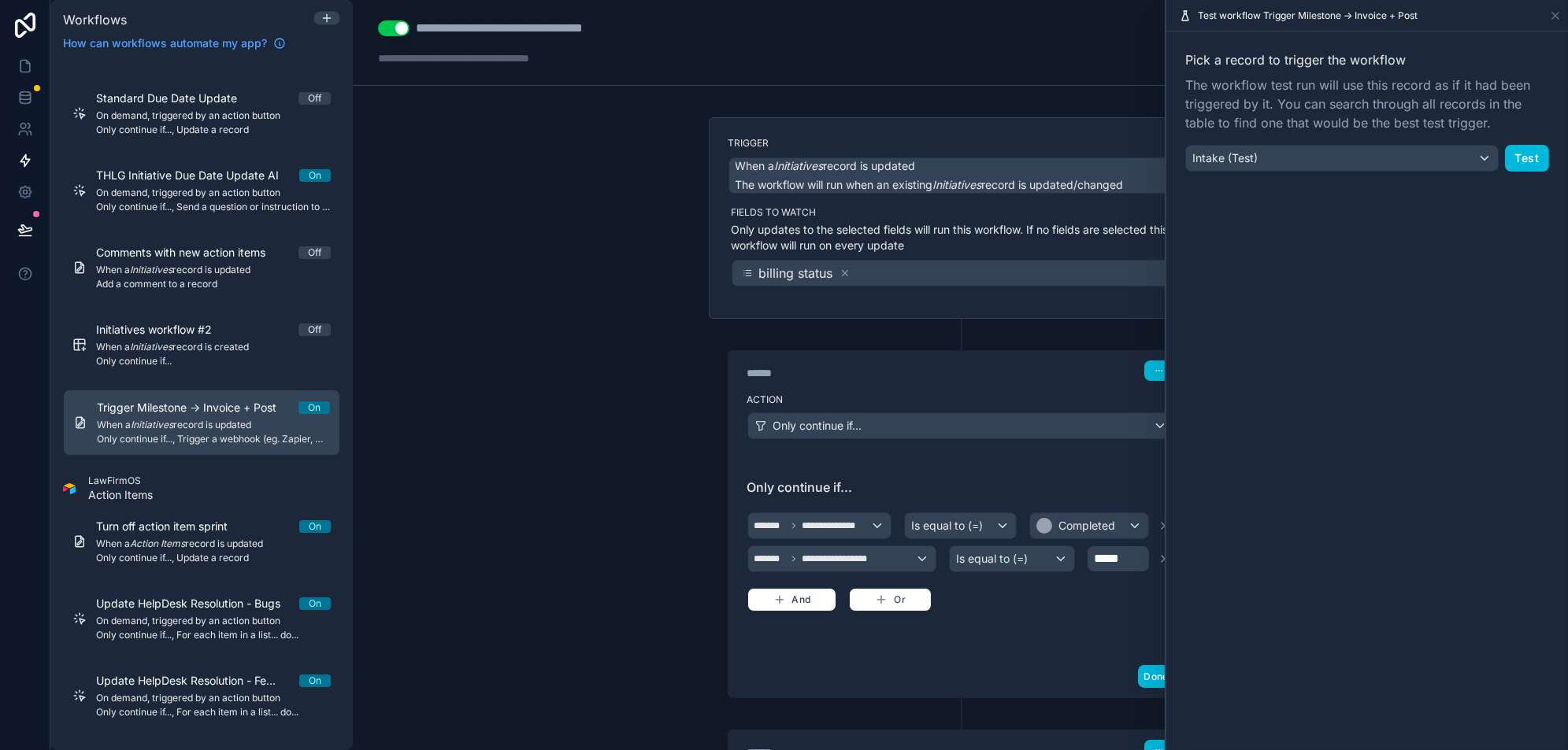
click at [1531, 159] on button "Test" at bounding box center [1527, 158] width 44 height 27
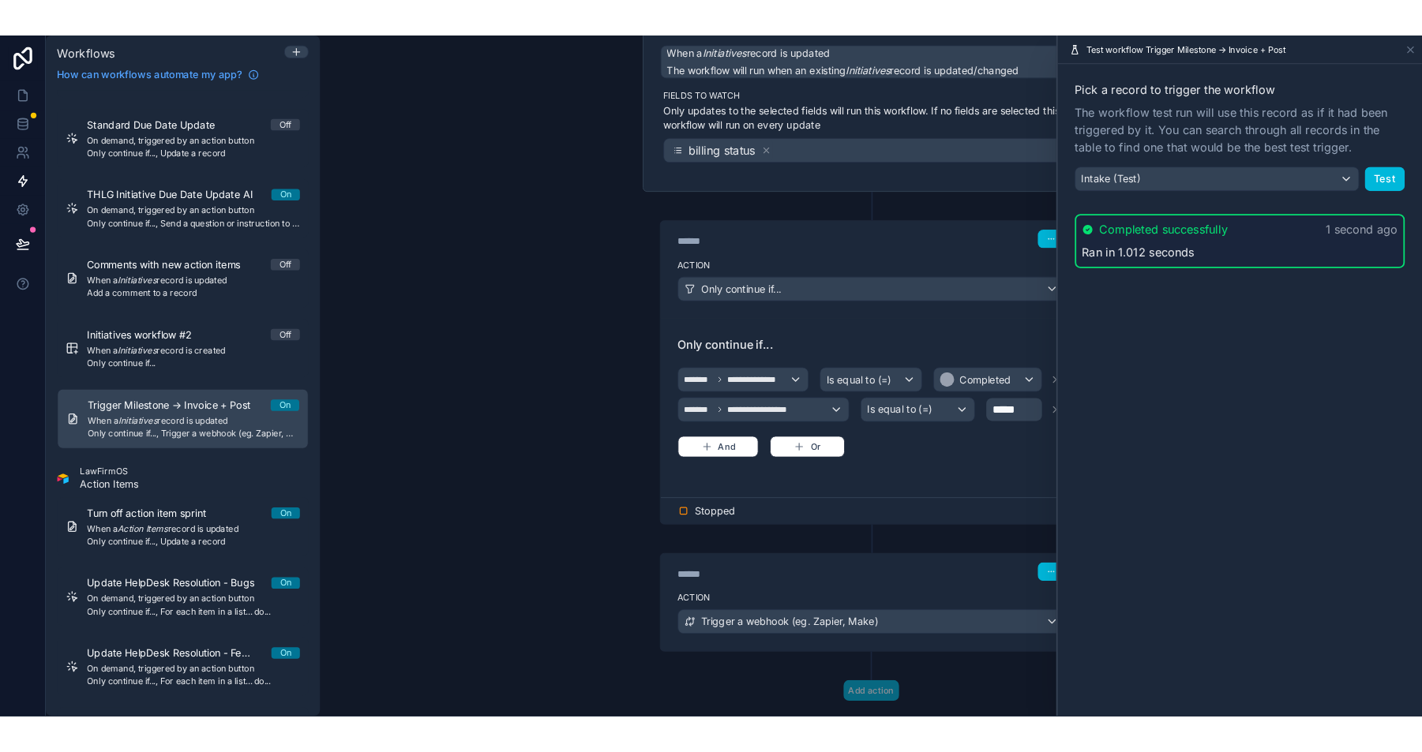
scroll to position [158, 0]
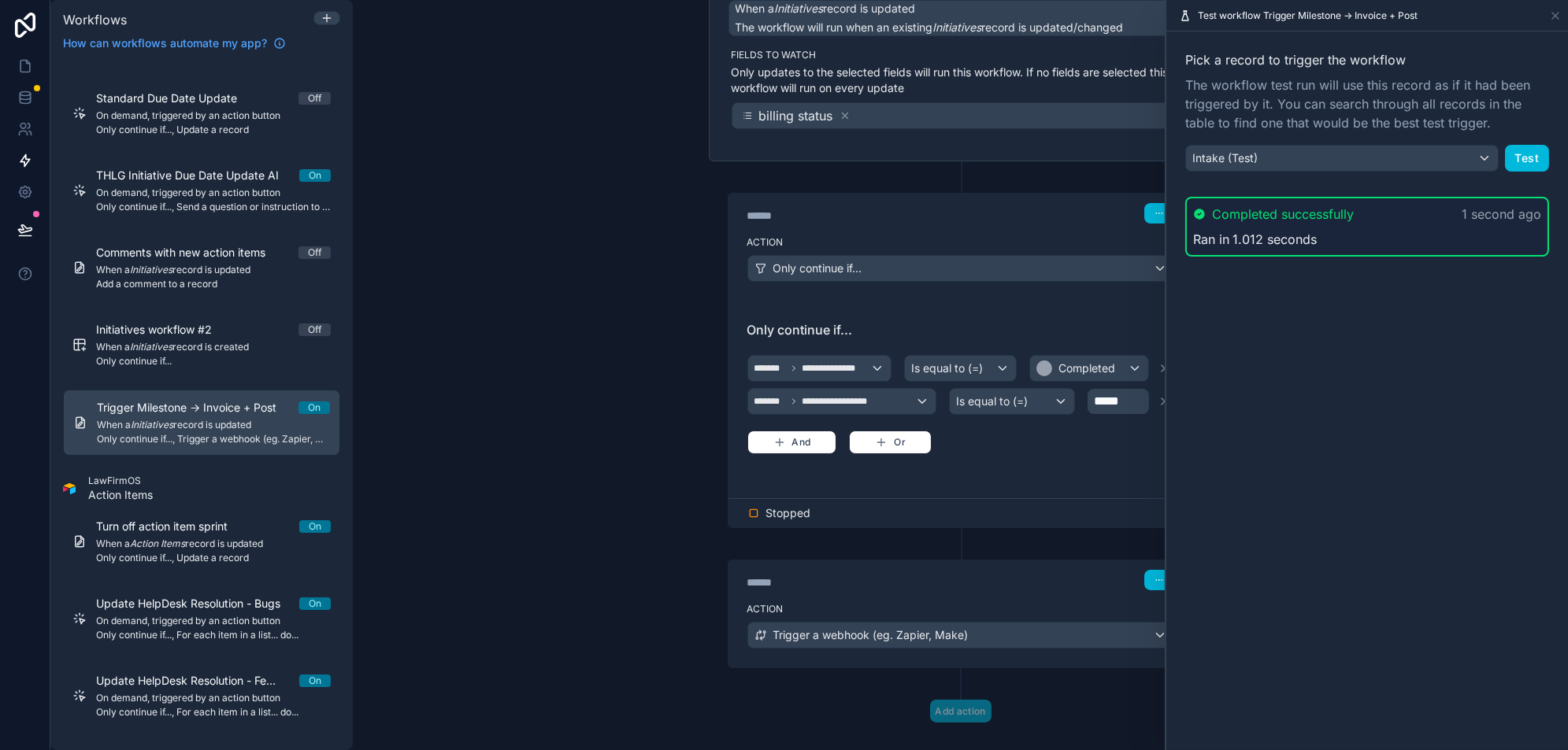
click at [1533, 153] on button "Test" at bounding box center [1527, 158] width 44 height 27
click at [1523, 161] on button "Test" at bounding box center [1527, 158] width 44 height 27
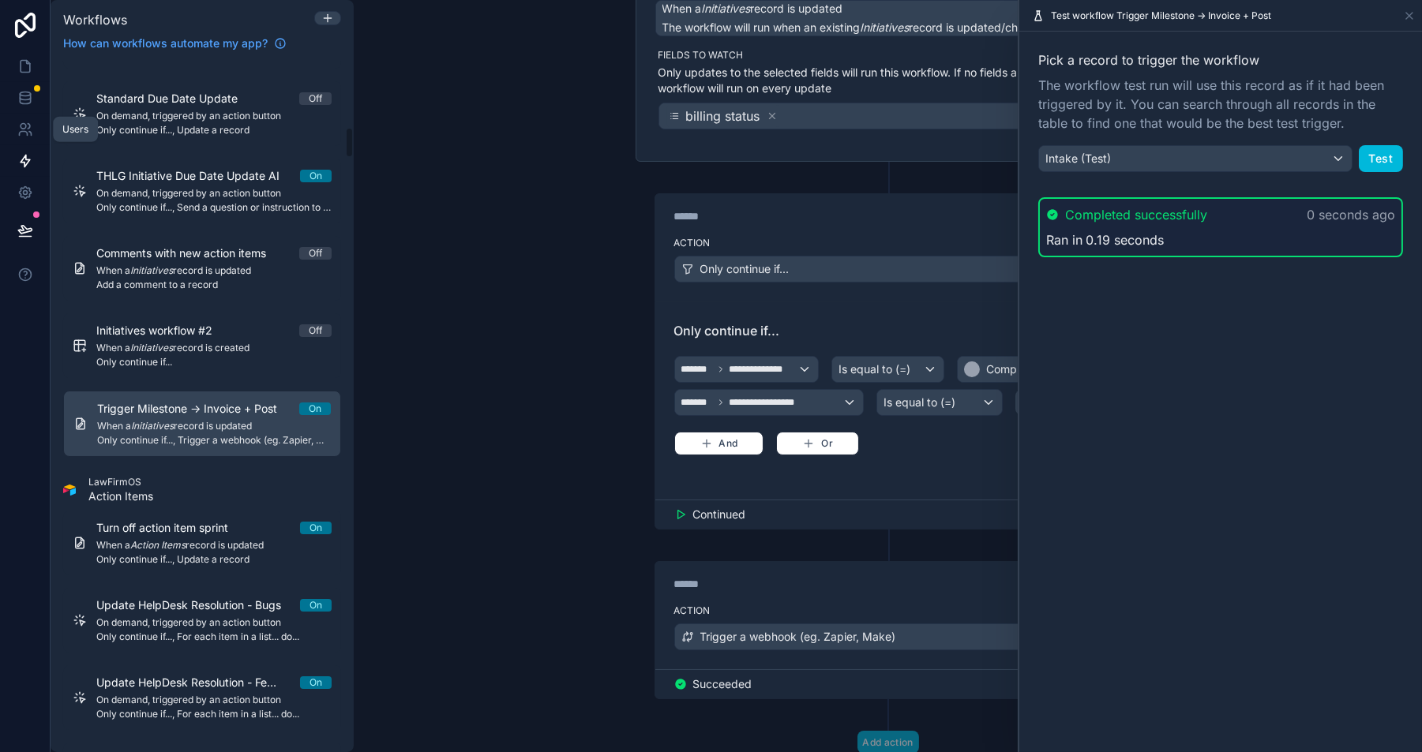
click at [27, 161] on icon at bounding box center [25, 161] width 16 height 16
click at [23, 69] on icon at bounding box center [25, 66] width 16 height 16
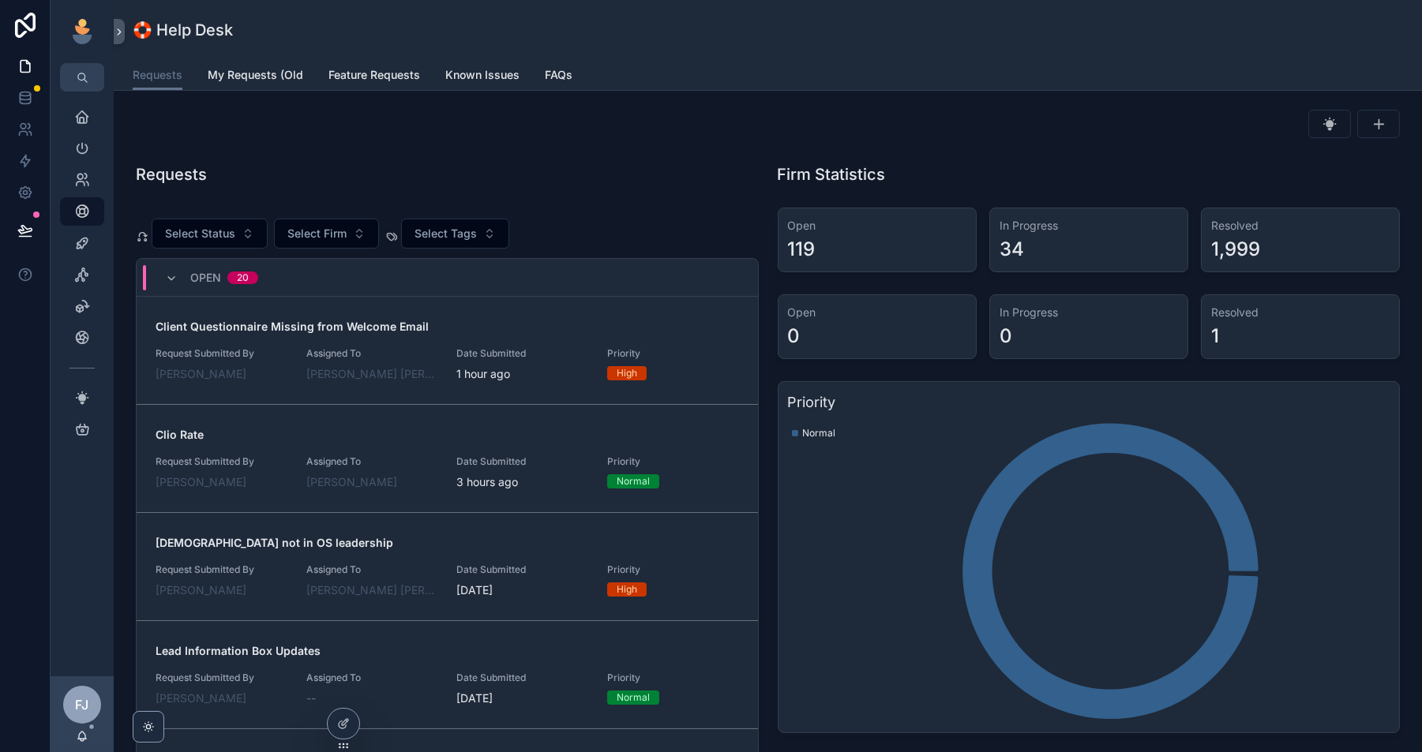
click at [422, 348] on span "Assigned To" at bounding box center [372, 353] width 132 height 13
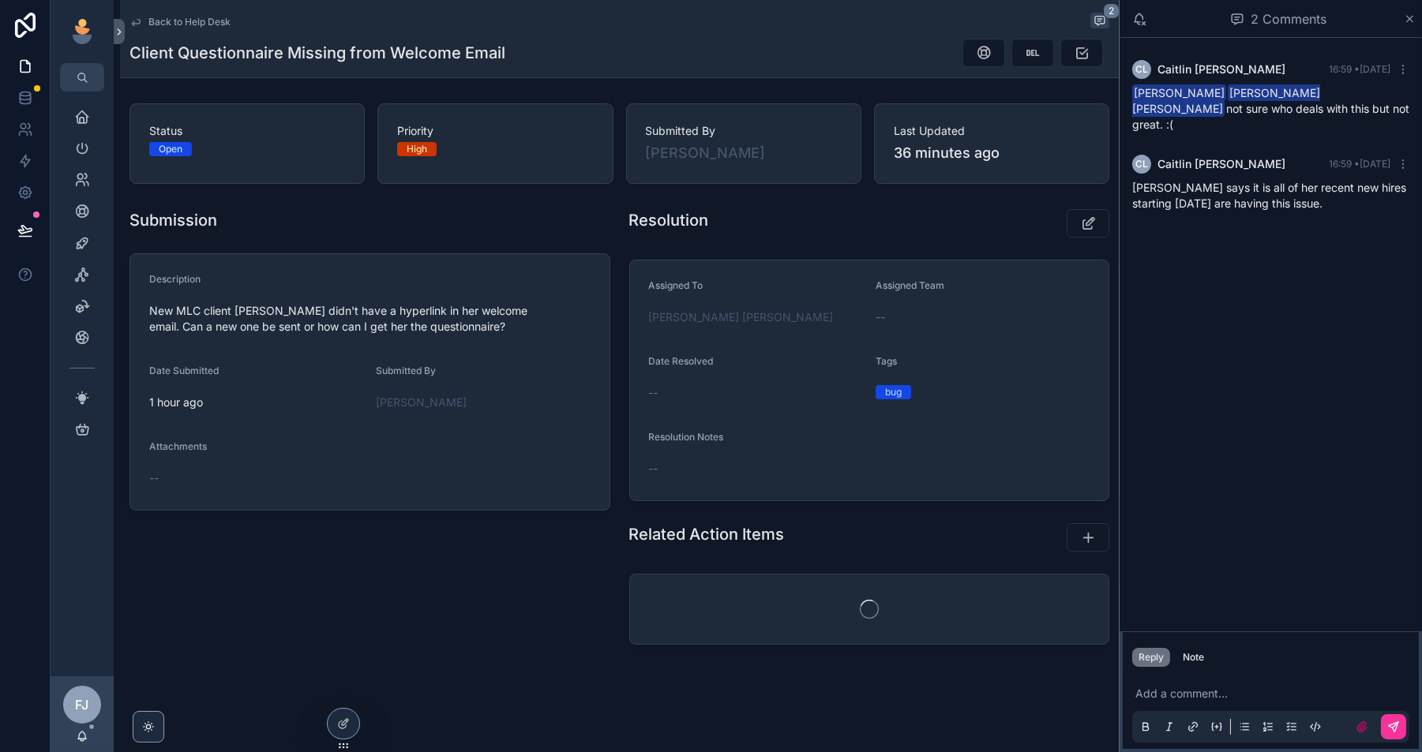
click at [1218, 688] on p "scrollable content" at bounding box center [1273, 694] width 277 height 16
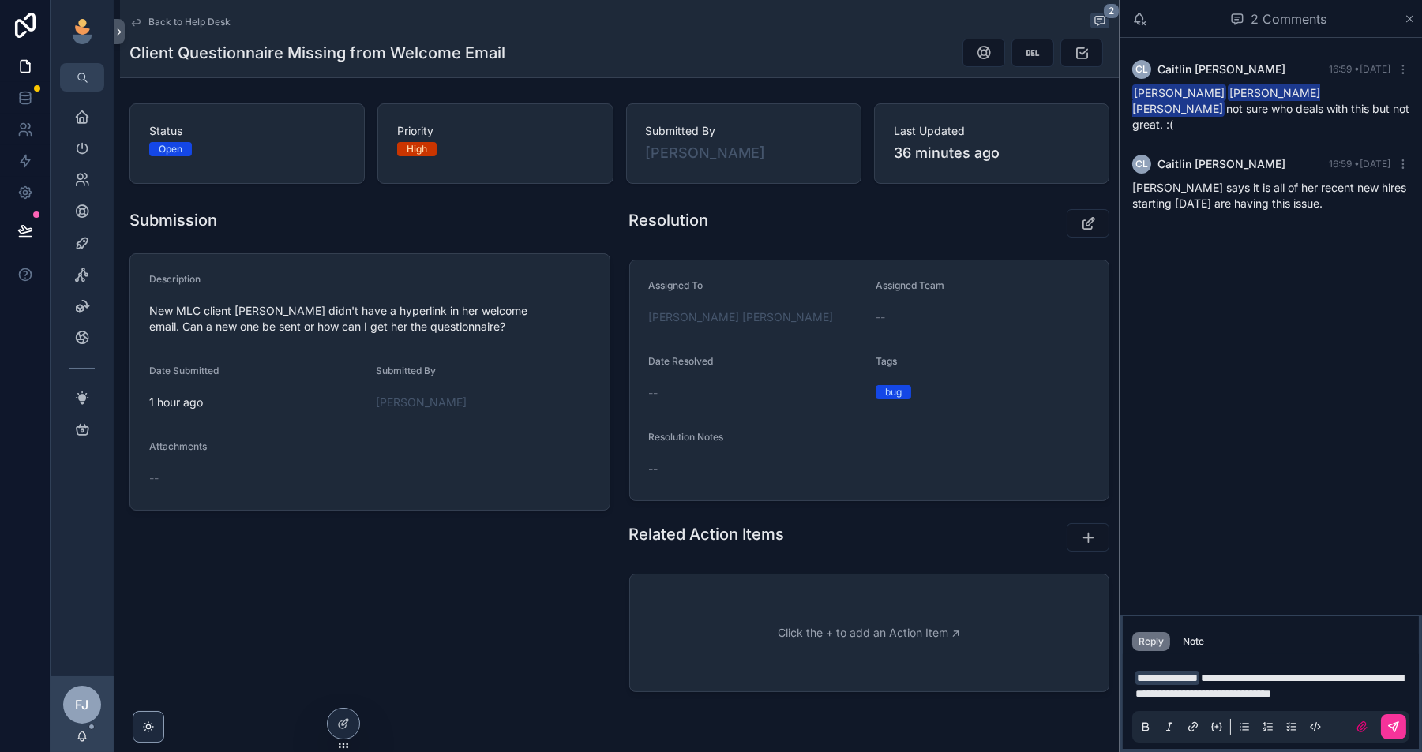
click at [1174, 694] on span "**********" at bounding box center [1269, 686] width 268 height 27
click at [1248, 699] on p "**********" at bounding box center [1273, 686] width 277 height 32
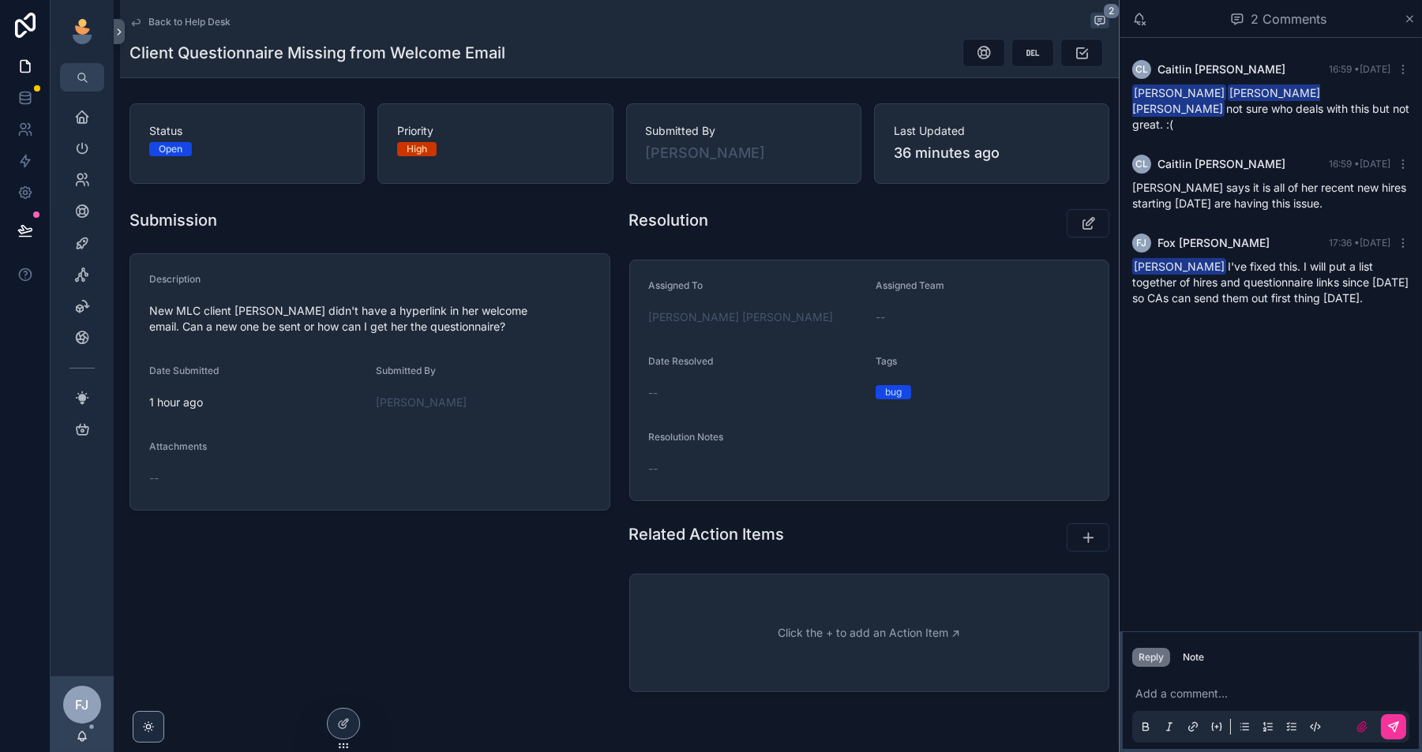
click at [1094, 227] on icon "scrollable content" at bounding box center [1088, 224] width 17 height 16
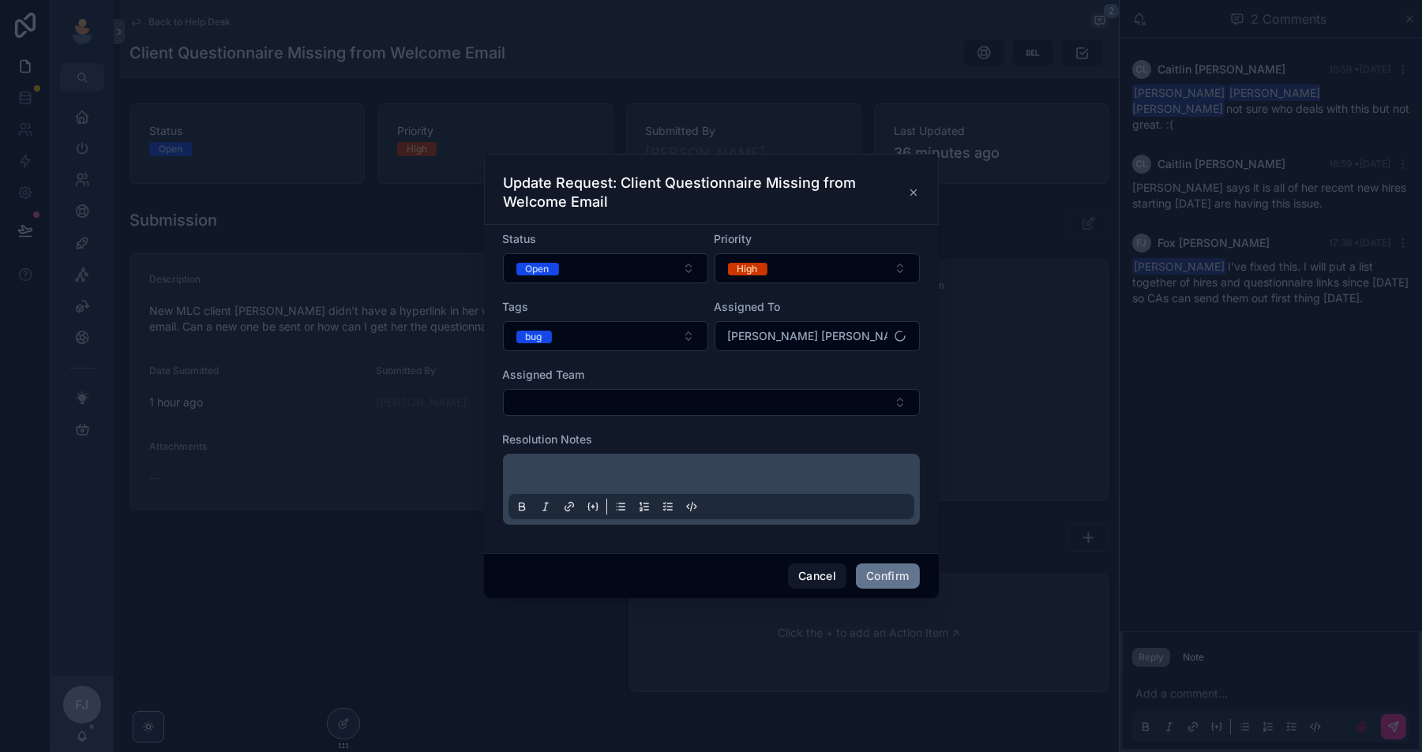
click at [591, 307] on div "Tags" at bounding box center [605, 307] width 205 height 16
click at [627, 250] on div "Status Open" at bounding box center [605, 257] width 205 height 52
click at [621, 270] on button "Open" at bounding box center [605, 268] width 205 height 30
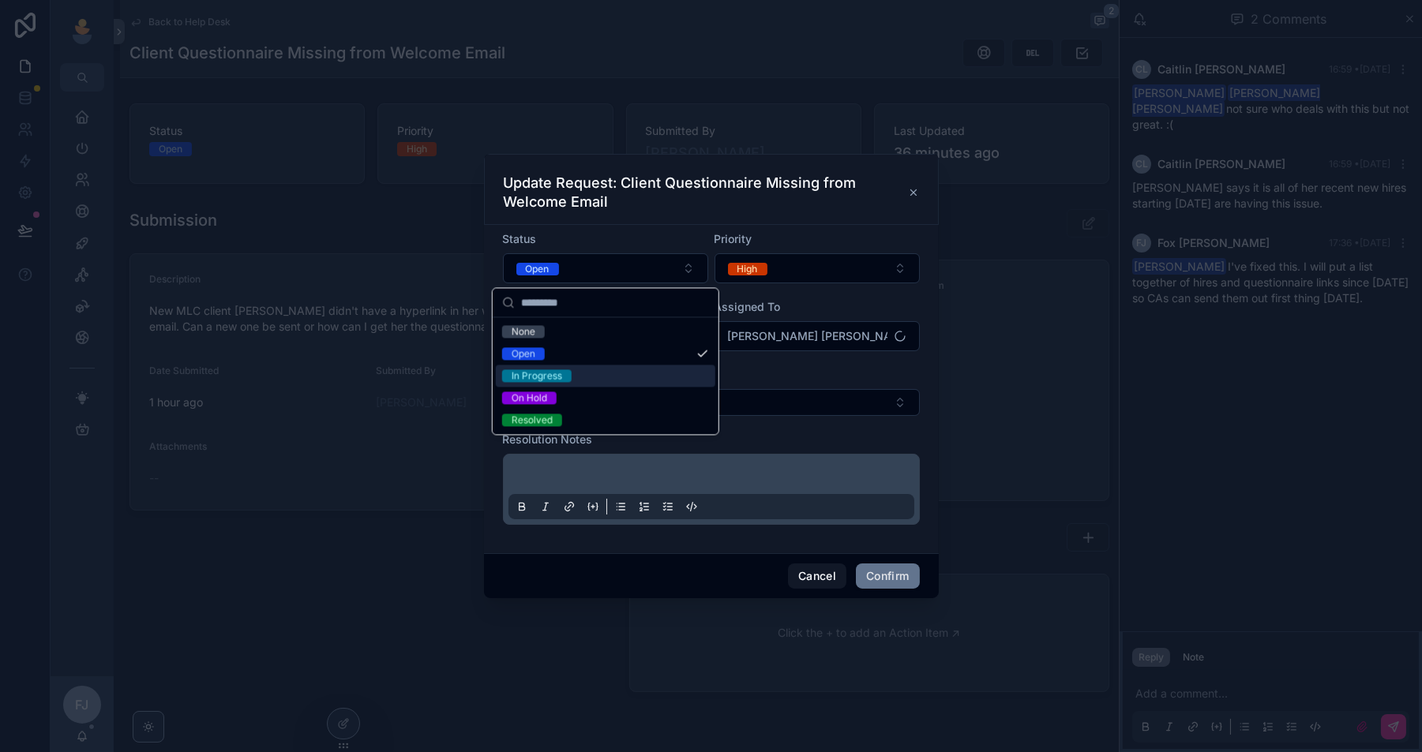
click at [595, 377] on div "In Progress" at bounding box center [606, 376] width 220 height 22
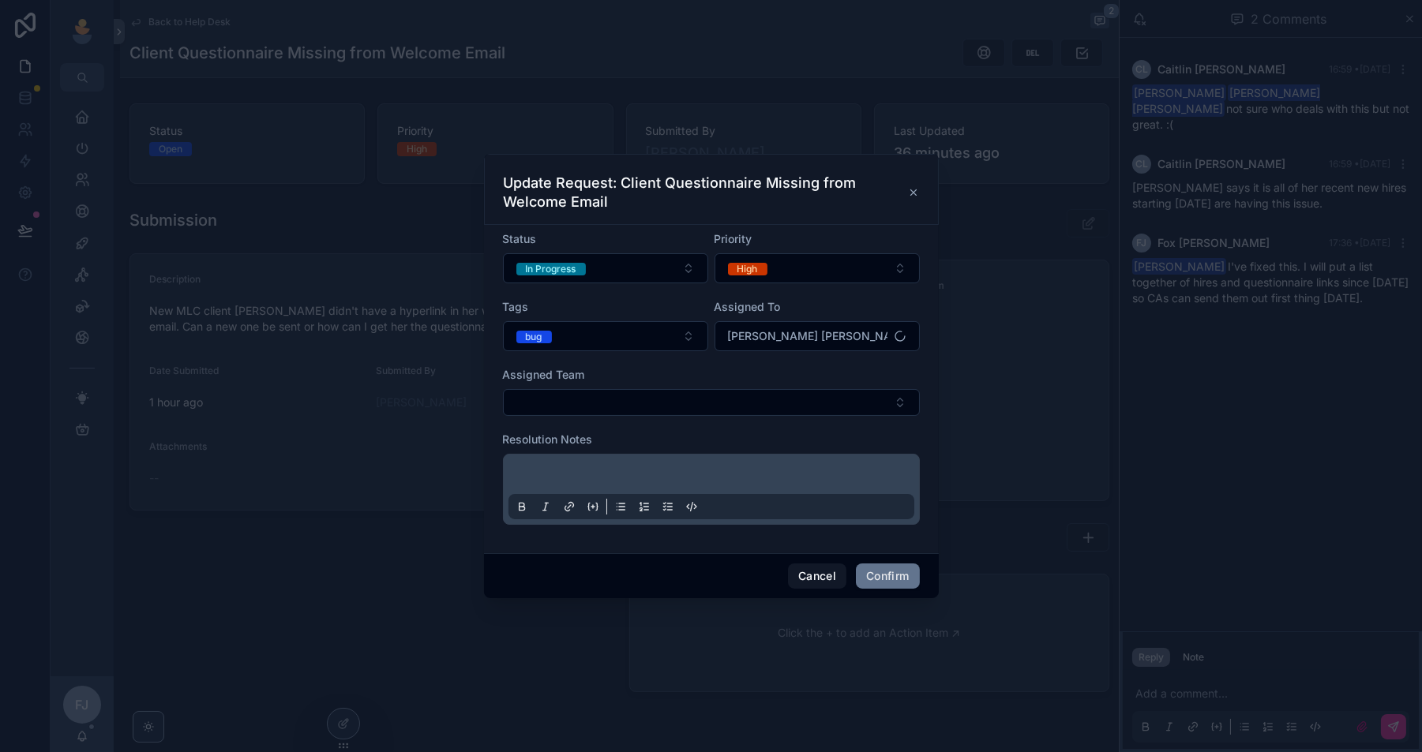
click at [885, 573] on button "Confirm" at bounding box center [887, 576] width 63 height 25
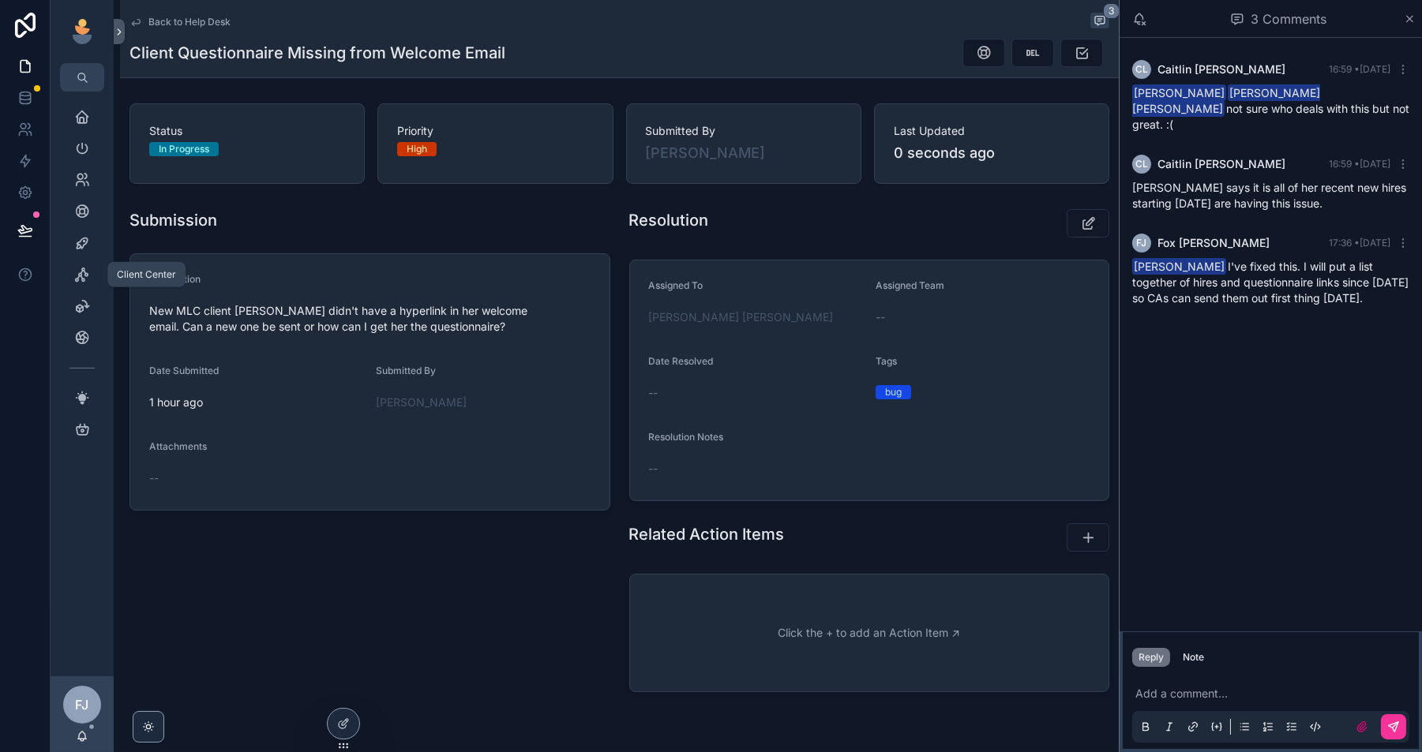
click at [78, 265] on div "Client Center" at bounding box center [81, 274] width 25 height 25
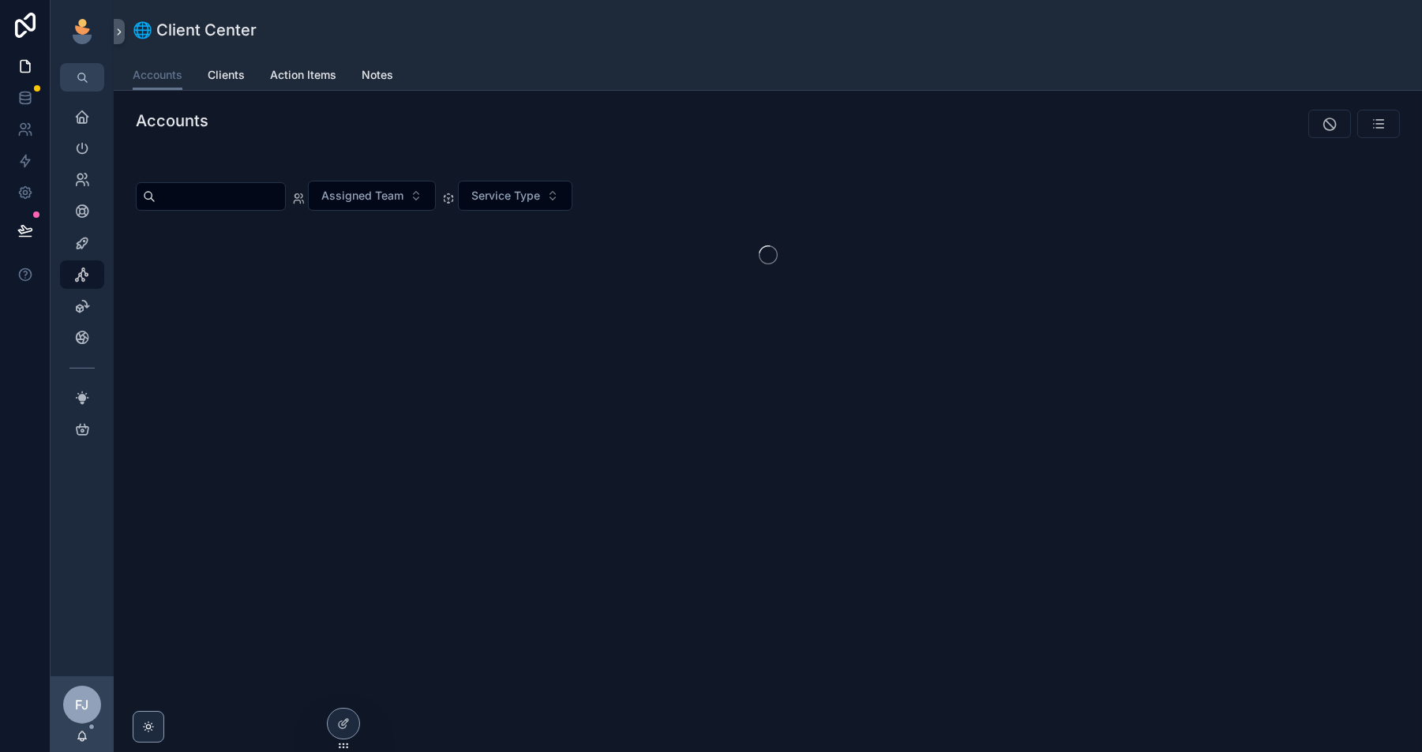
click at [0, 0] on icon at bounding box center [0, 0] width 0 height 0
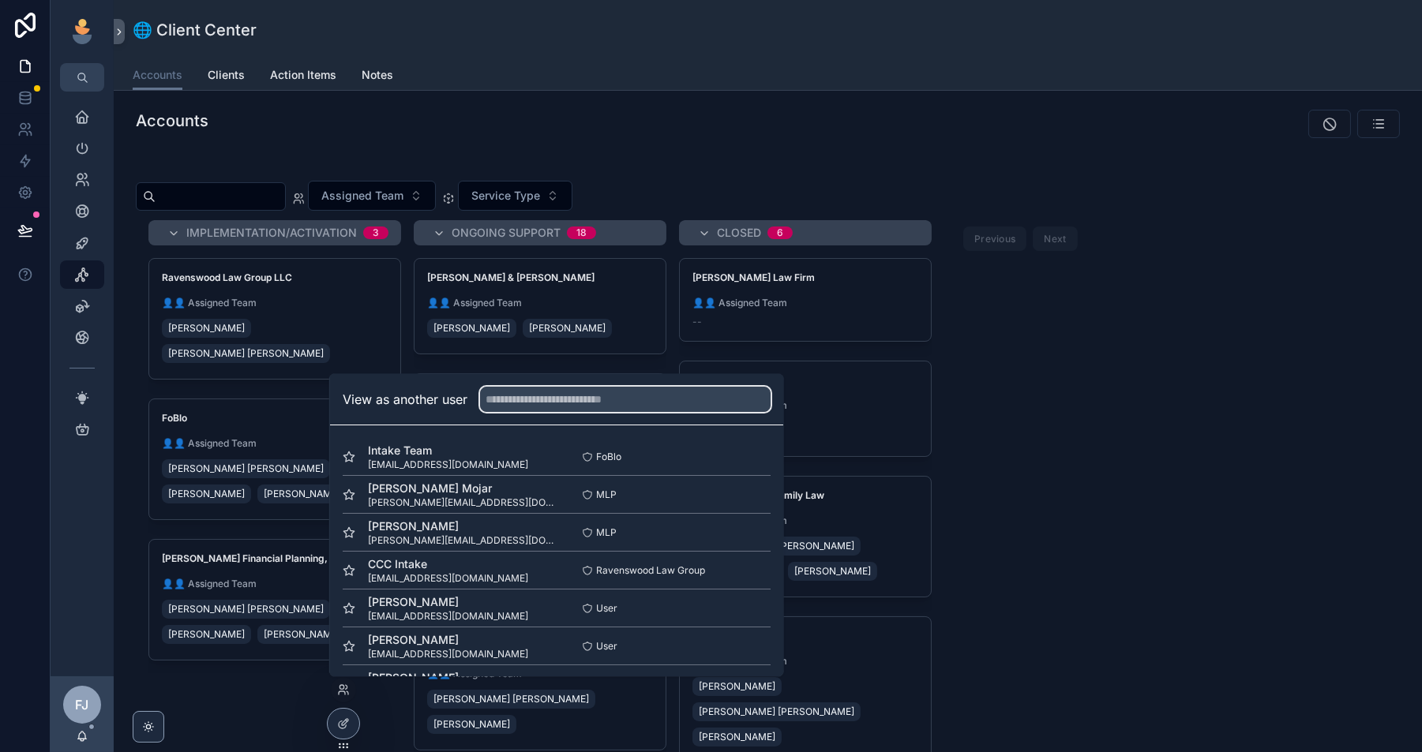
click at [562, 404] on input "text" at bounding box center [625, 399] width 291 height 25
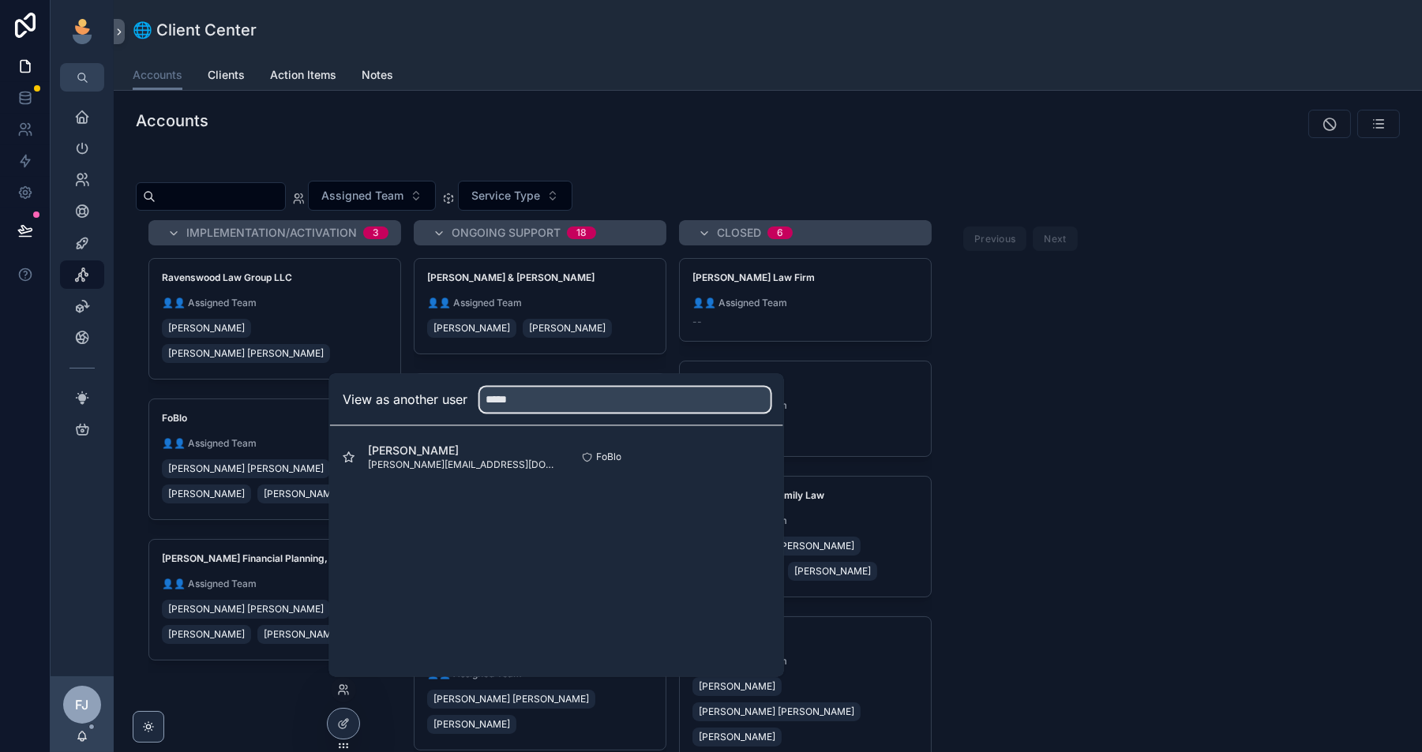
type input "*****"
click at [0, 0] on button "Select" at bounding box center [0, 0] width 0 height 0
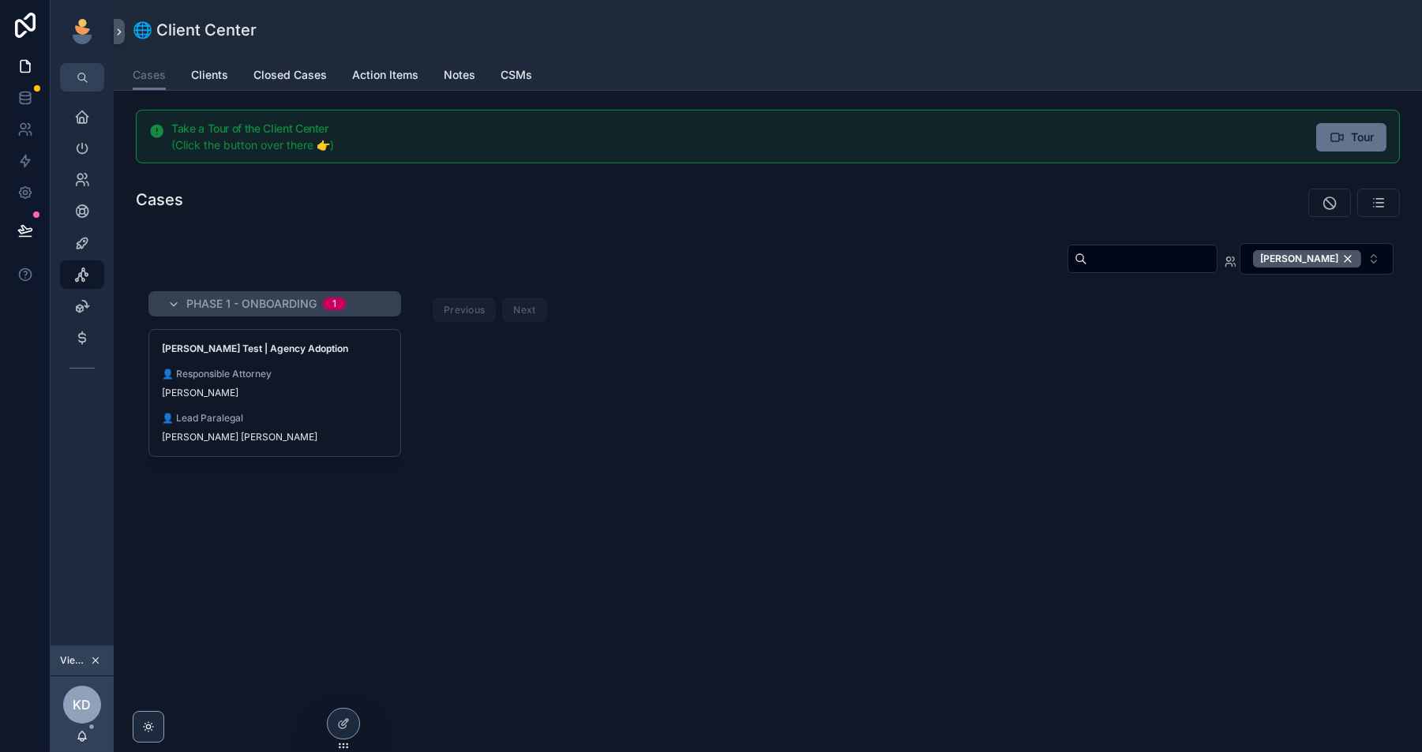
click at [283, 388] on div "[PERSON_NAME]" at bounding box center [275, 393] width 226 height 13
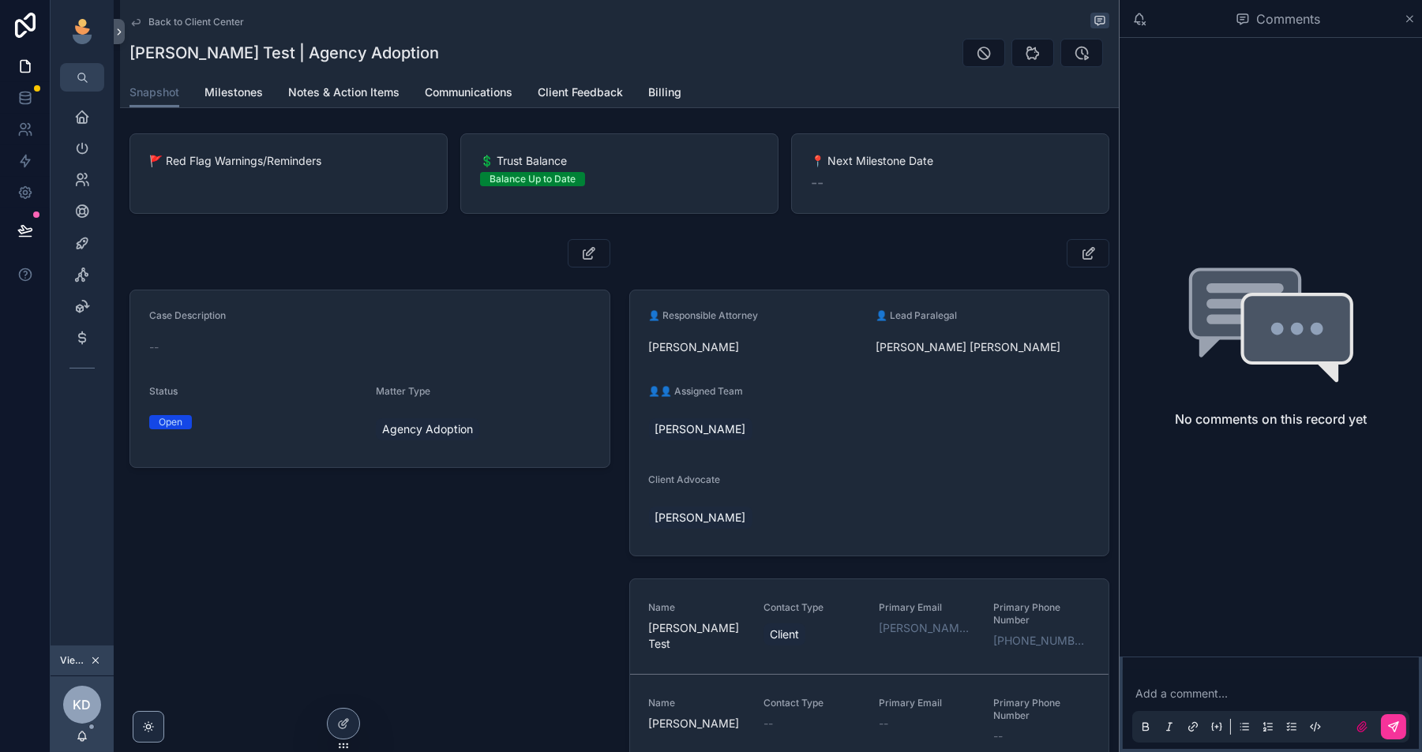
click at [664, 94] on span "Billing" at bounding box center [664, 92] width 33 height 16
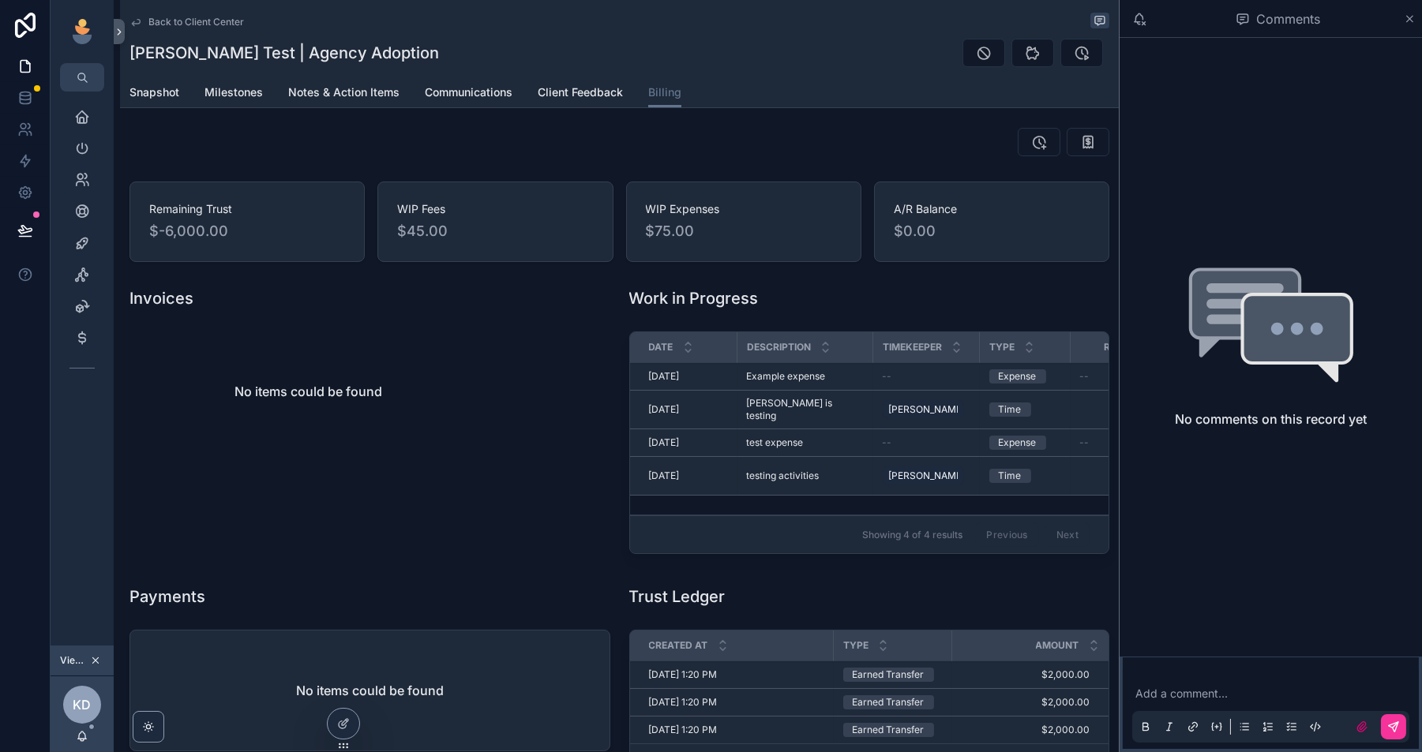
click at [773, 457] on td "test expense test expense" at bounding box center [805, 444] width 136 height 28
